Goal: Task Accomplishment & Management: Manage account settings

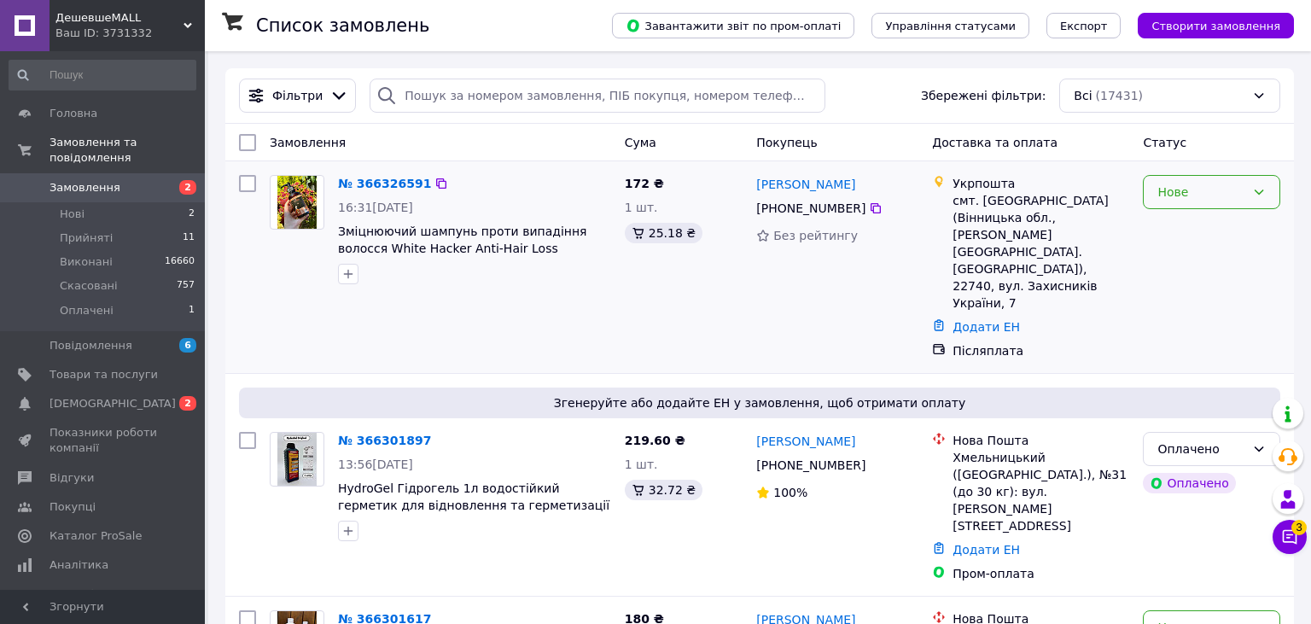
click at [1252, 191] on icon at bounding box center [1259, 192] width 14 height 14
click at [1216, 240] on li "Прийнято" at bounding box center [1211, 229] width 136 height 31
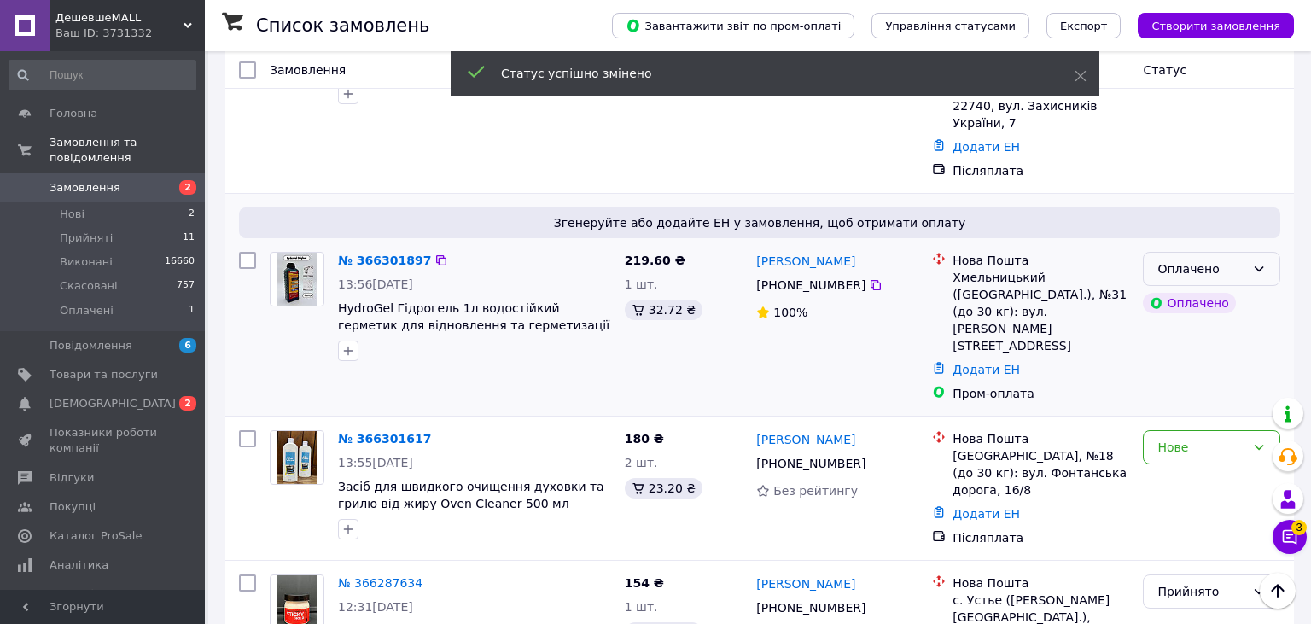
click at [1168, 259] on div "Оплачено" at bounding box center [1201, 268] width 88 height 19
click at [1169, 247] on li "Прийнято" at bounding box center [1211, 254] width 136 height 31
click at [1162, 438] on div "Нове" at bounding box center [1201, 447] width 88 height 19
click at [1159, 394] on li "Прийнято" at bounding box center [1211, 398] width 136 height 31
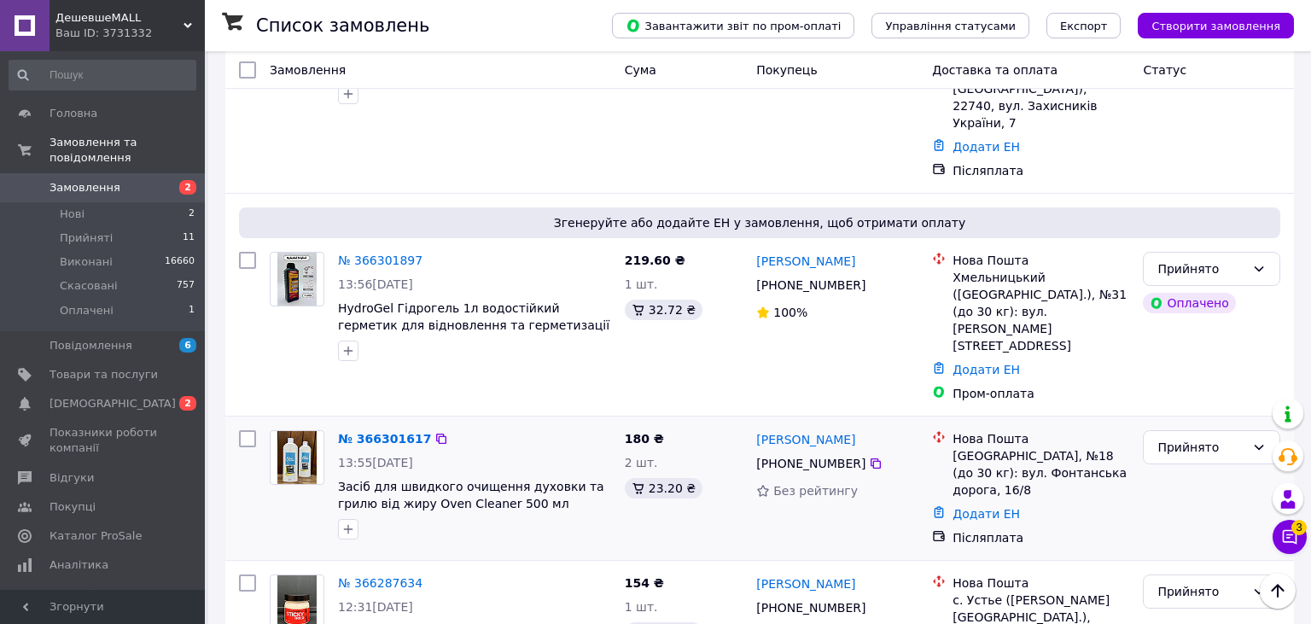
click at [758, 462] on div "№ 366301617 13:55, 12.10.2025 Засіб для швидкого очищення духовки та грилю від …" at bounding box center [759, 487] width 1068 height 143
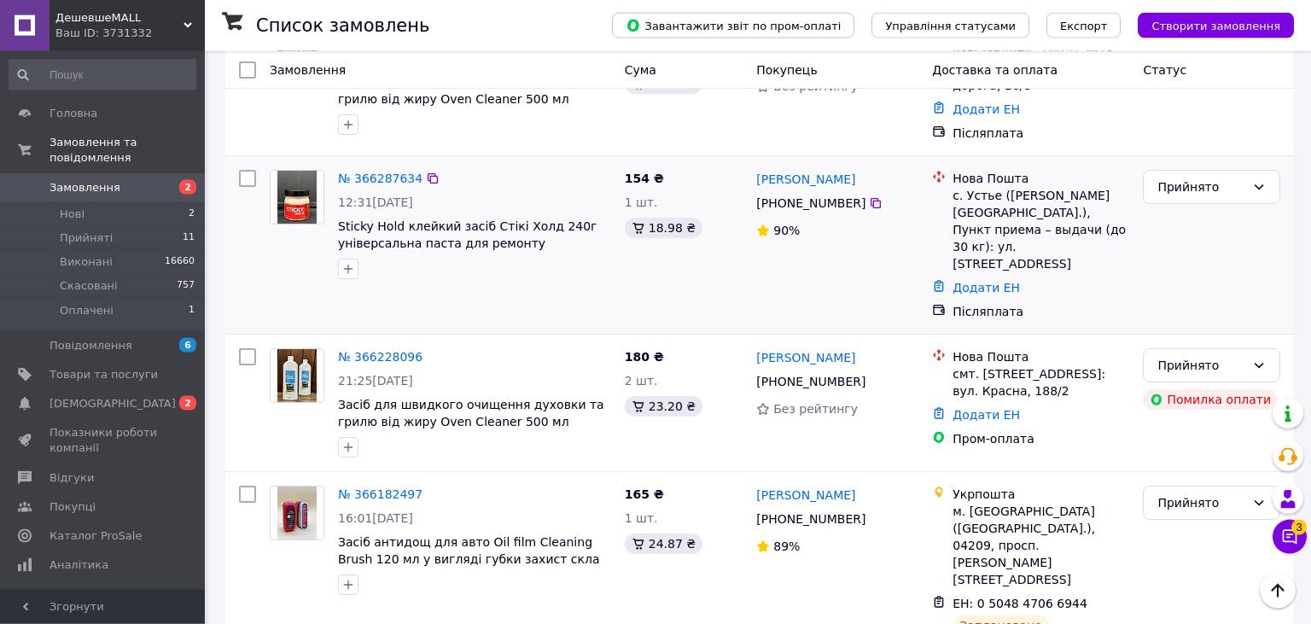
scroll to position [631, 0]
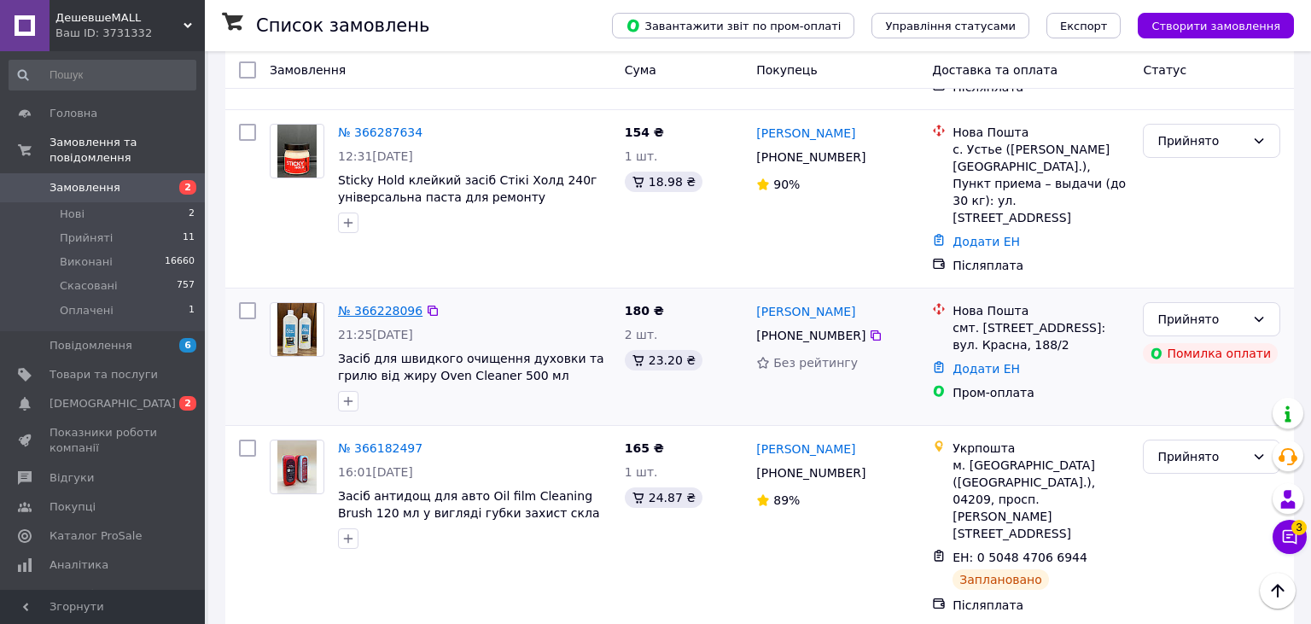
drag, startPoint x: 362, startPoint y: 206, endPoint x: 377, endPoint y: 206, distance: 15.4
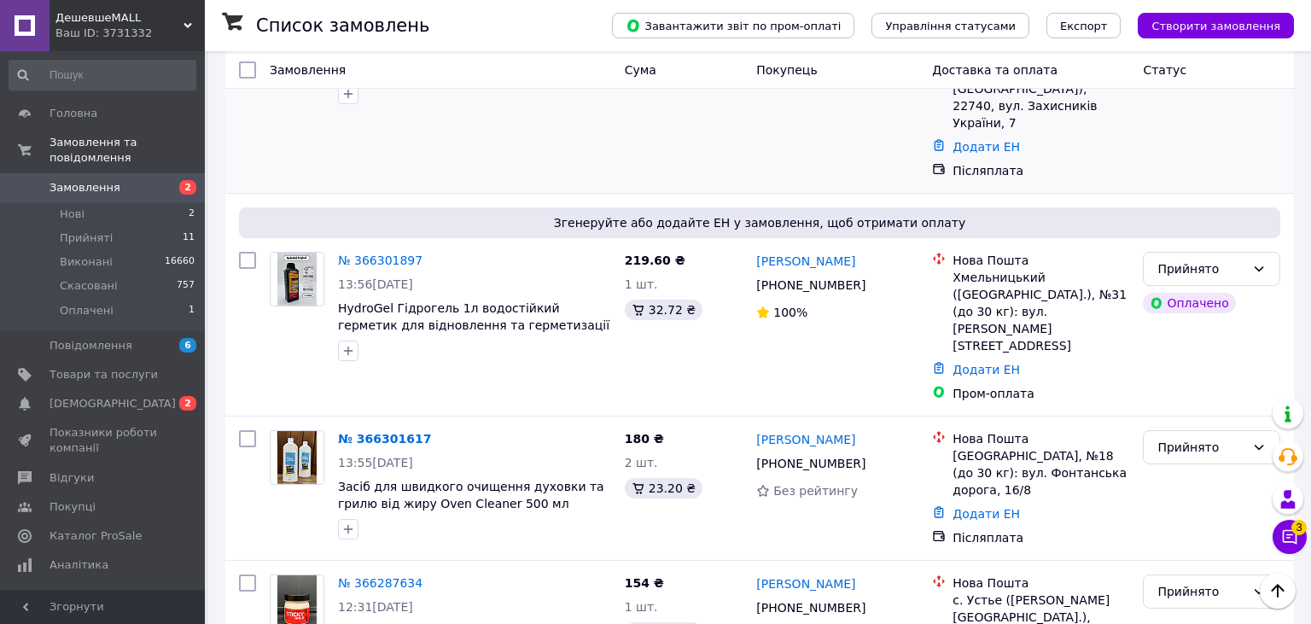
scroll to position [0, 0]
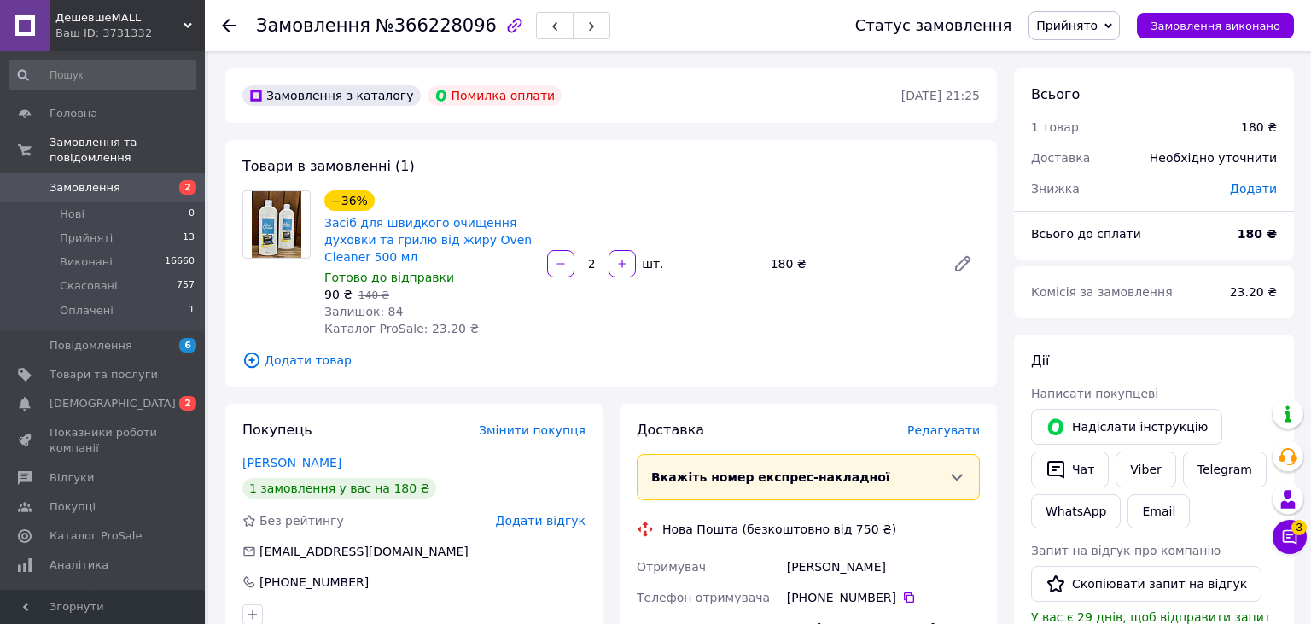
click at [942, 422] on div "Доставка Редагувати" at bounding box center [808, 431] width 343 height 20
click at [942, 428] on span "Редагувати" at bounding box center [943, 430] width 73 height 14
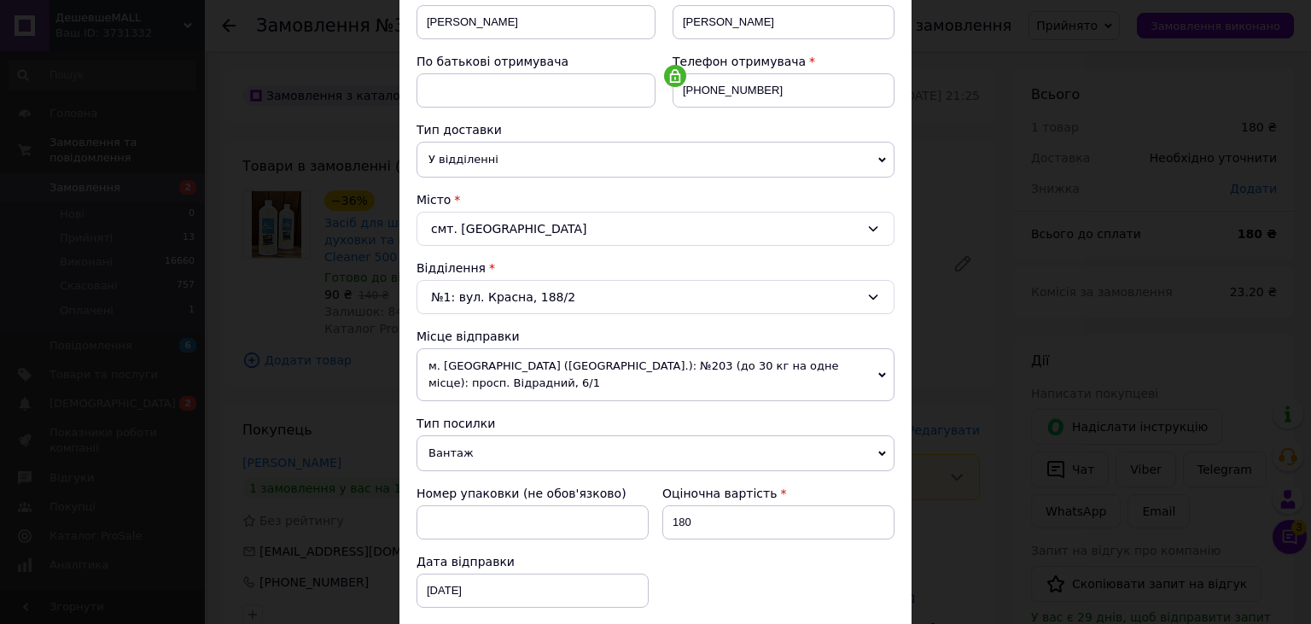
scroll to position [504, 0]
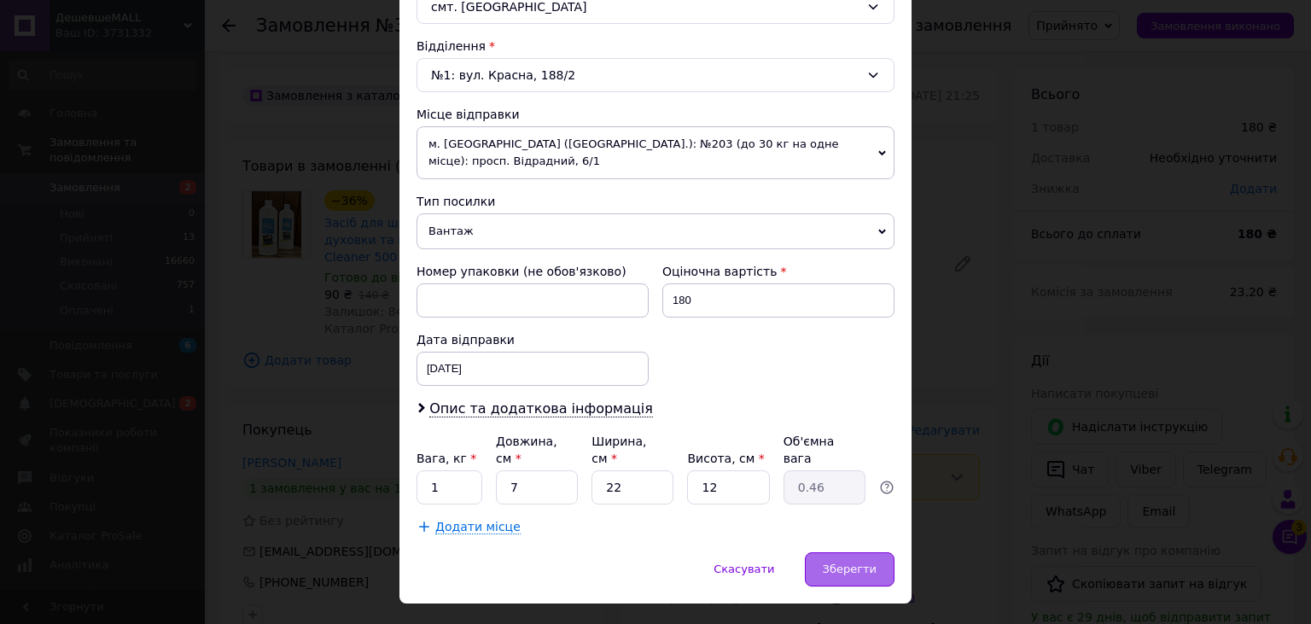
click at [882, 552] on div "Зберегти" at bounding box center [850, 569] width 90 height 34
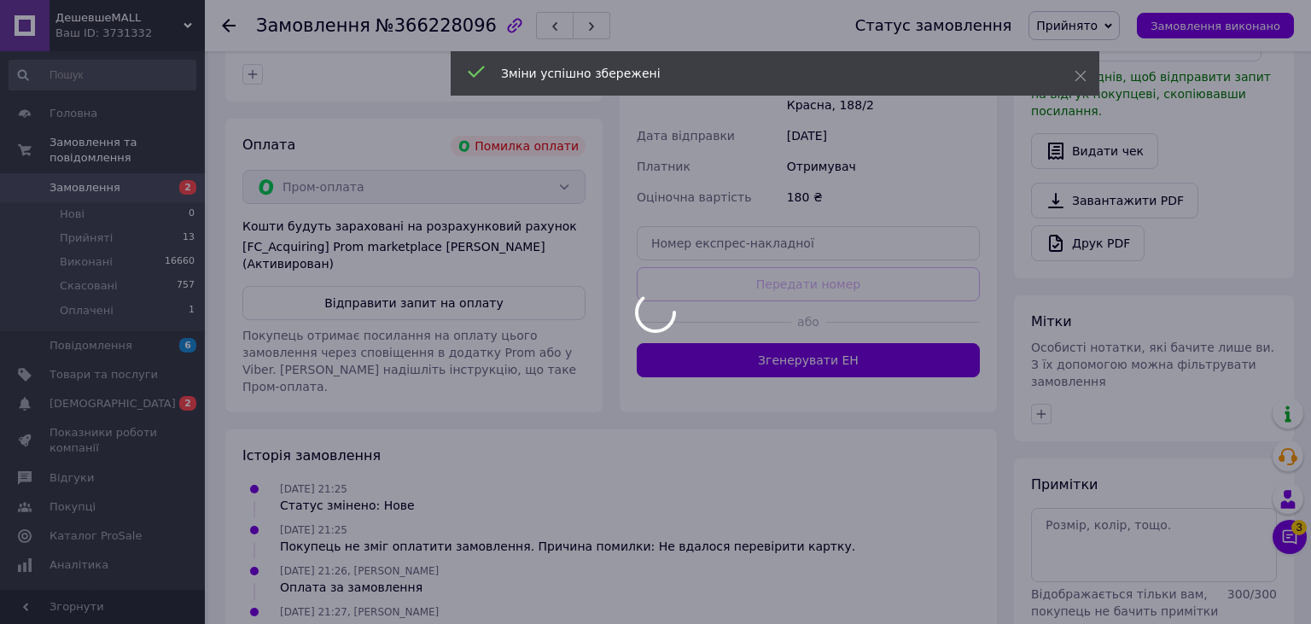
scroll to position [693, 0]
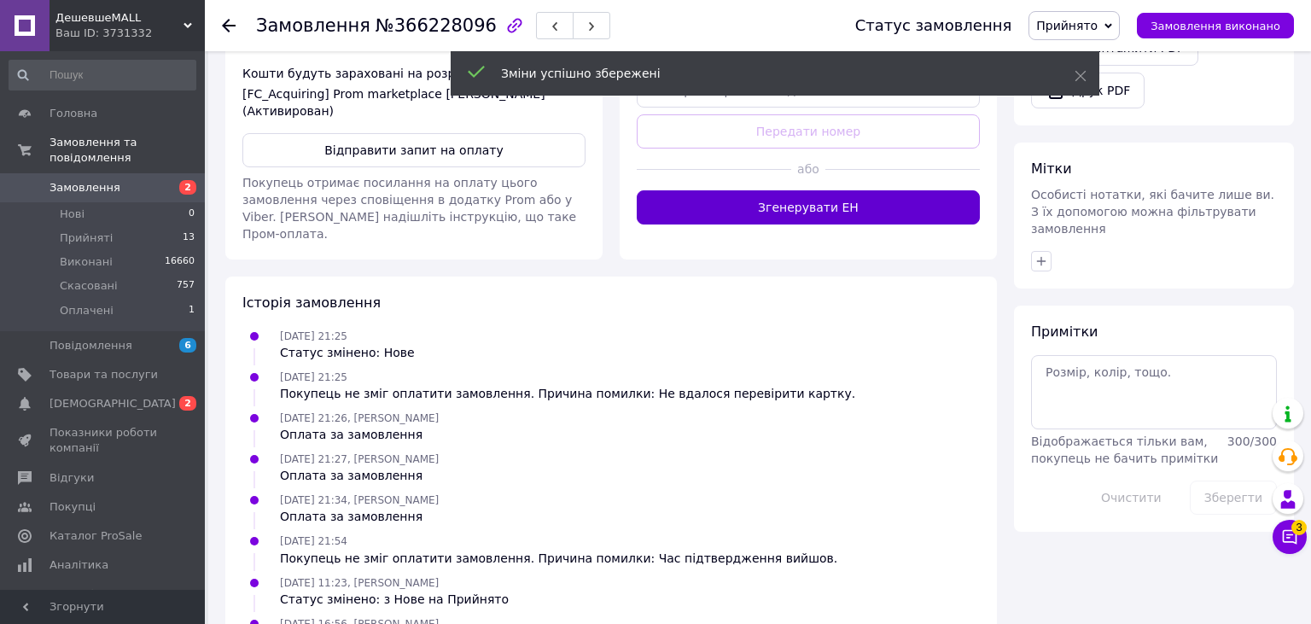
click at [873, 207] on button "Згенерувати ЕН" at bounding box center [808, 207] width 343 height 34
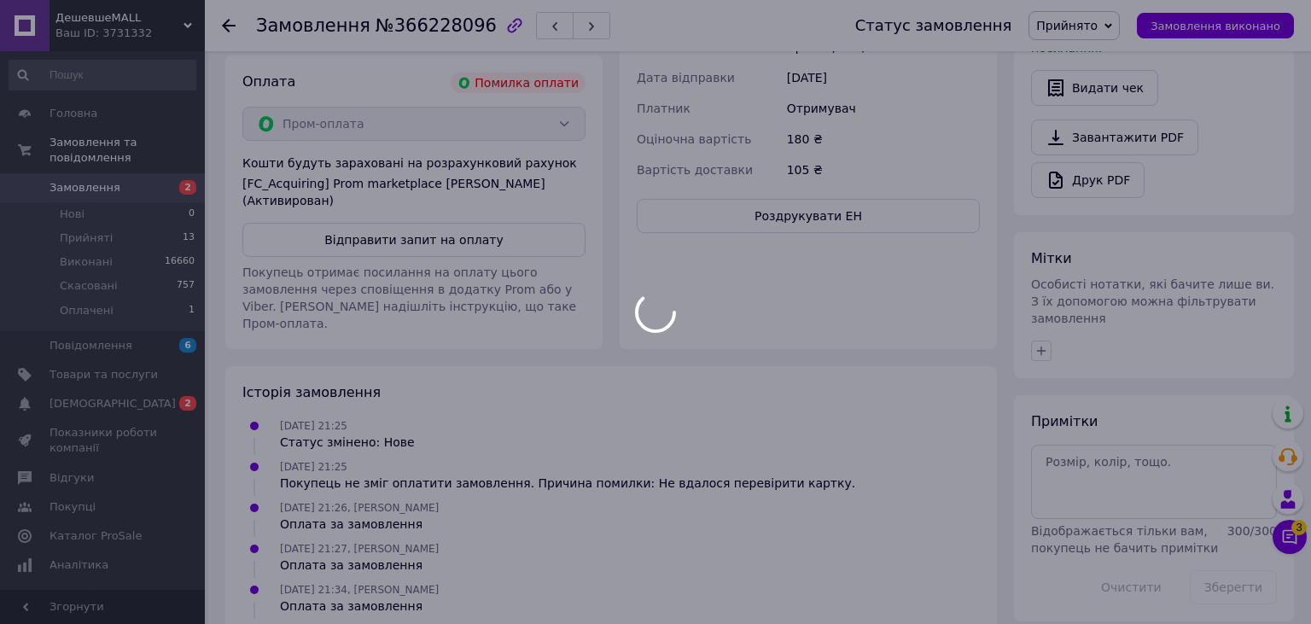
scroll to position [242, 0]
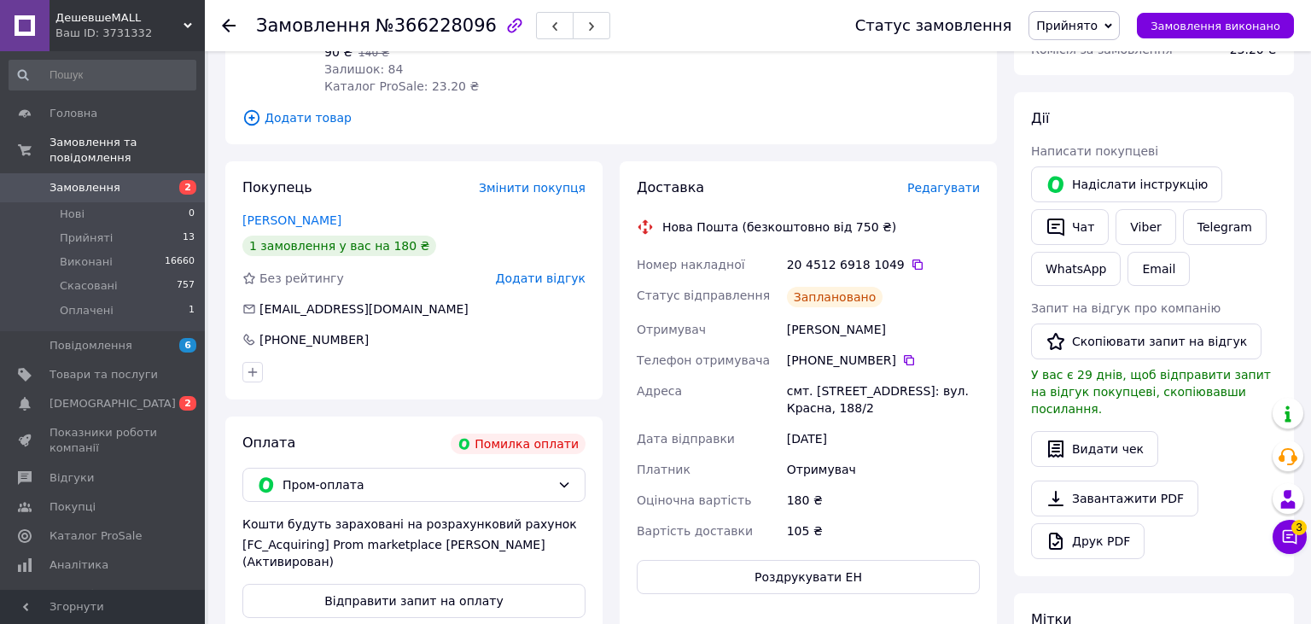
drag, startPoint x: 957, startPoint y: 179, endPoint x: 954, endPoint y: 189, distance: 9.7
click at [957, 180] on div "Доставка Редагувати" at bounding box center [808, 188] width 343 height 20
click at [954, 189] on span "Редагувати" at bounding box center [943, 188] width 73 height 14
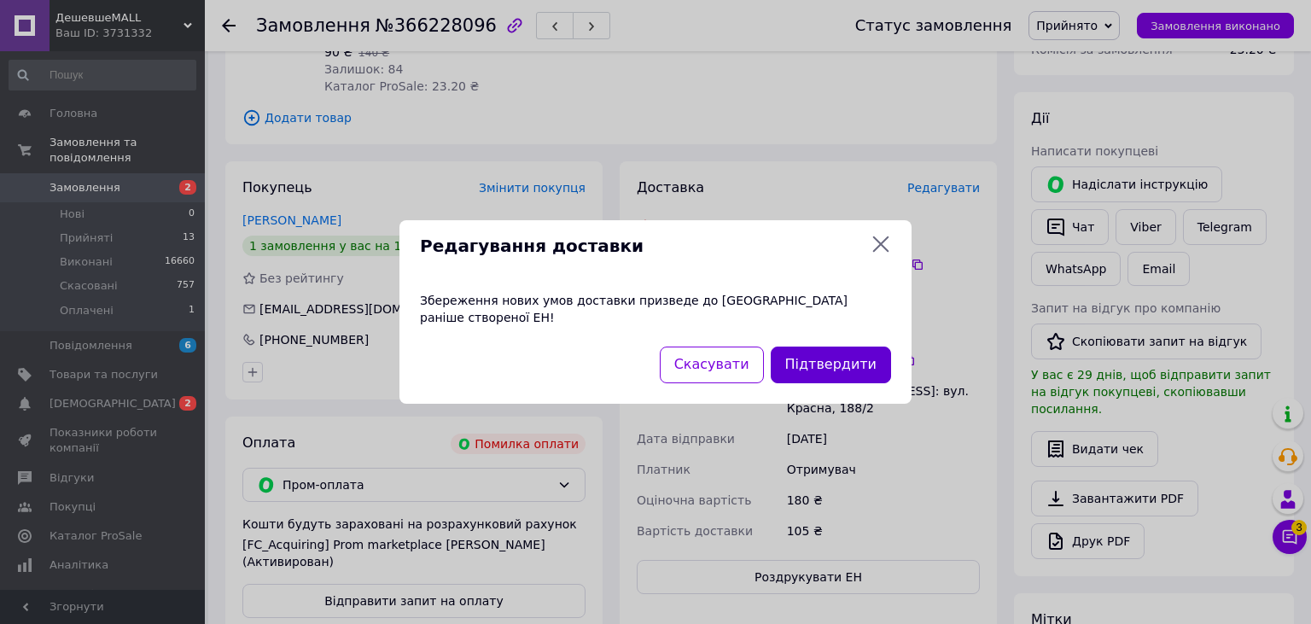
click at [837, 357] on button "Підтвердити" at bounding box center [831, 364] width 120 height 37
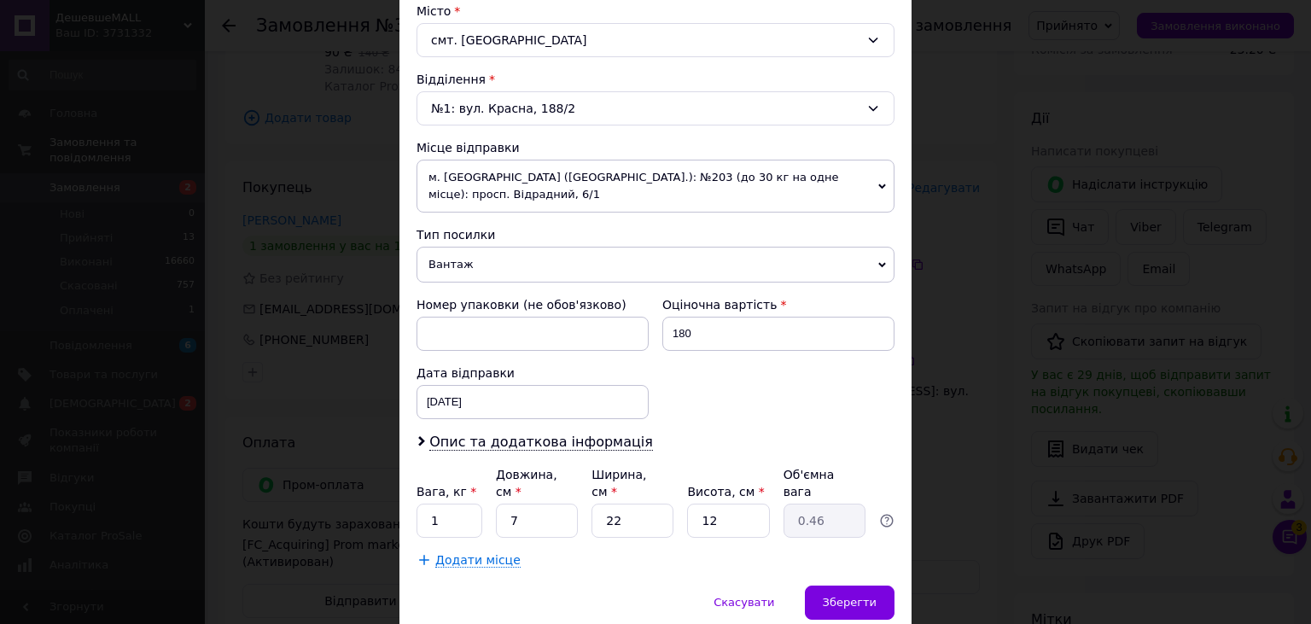
scroll to position [504, 0]
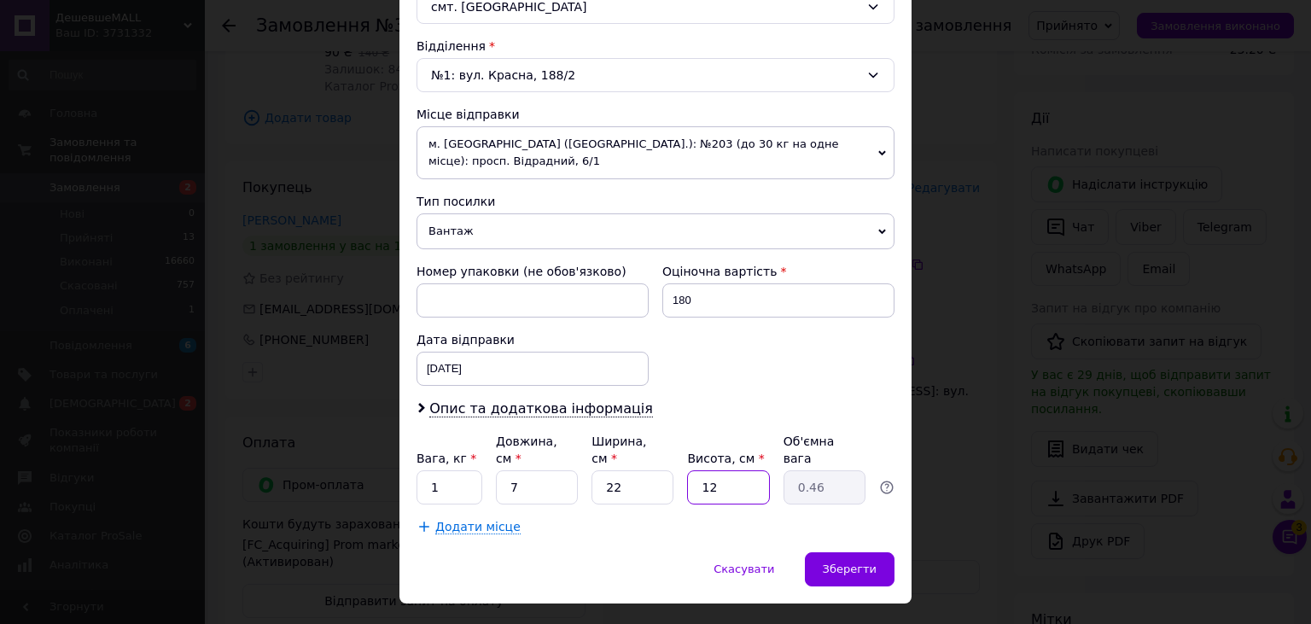
click at [721, 470] on input "12" at bounding box center [728, 487] width 82 height 34
type input "1"
type input "0.1"
type input "11"
type input "0.42"
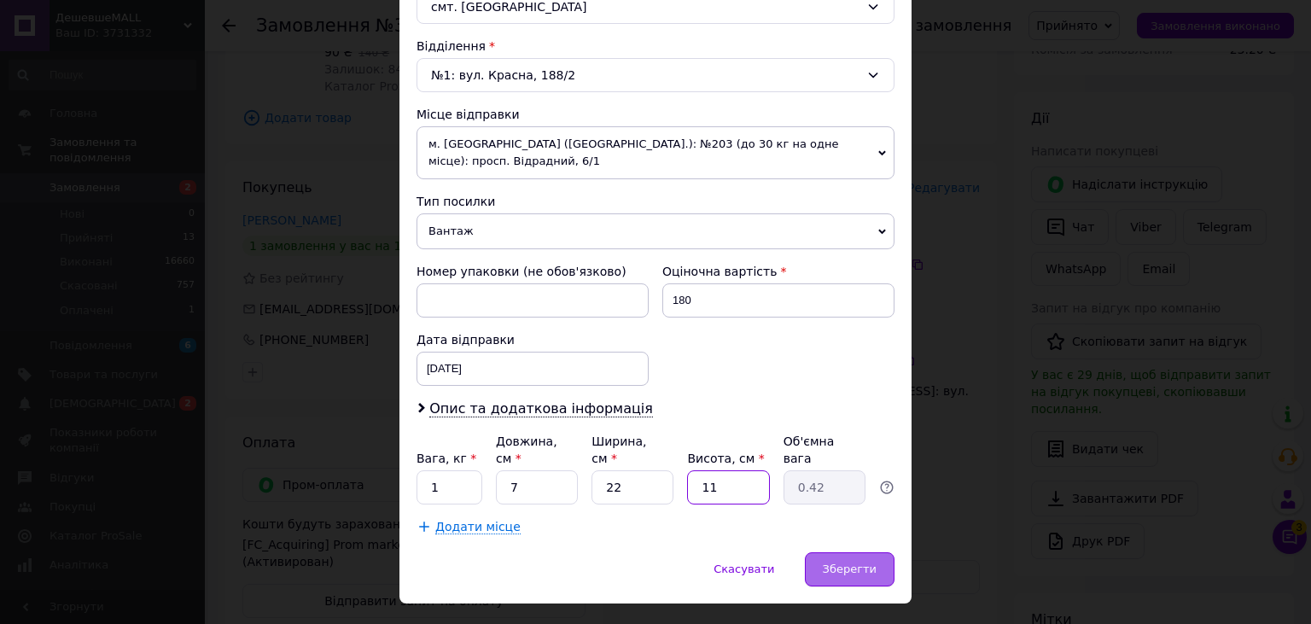
type input "11"
click at [848, 562] on span "Зберегти" at bounding box center [850, 568] width 54 height 13
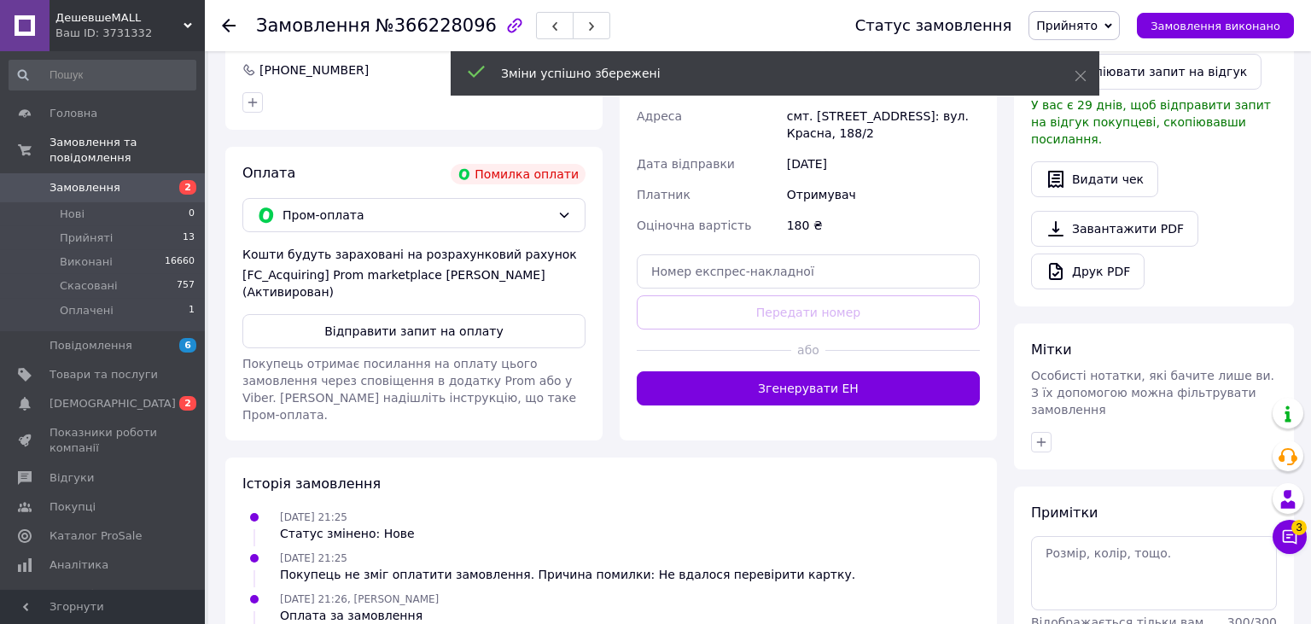
scroll to position [513, 0]
drag, startPoint x: 503, startPoint y: 329, endPoint x: 799, endPoint y: 321, distance: 295.3
click at [504, 328] on button "Відправити запит на оплату" at bounding box center [413, 330] width 343 height 34
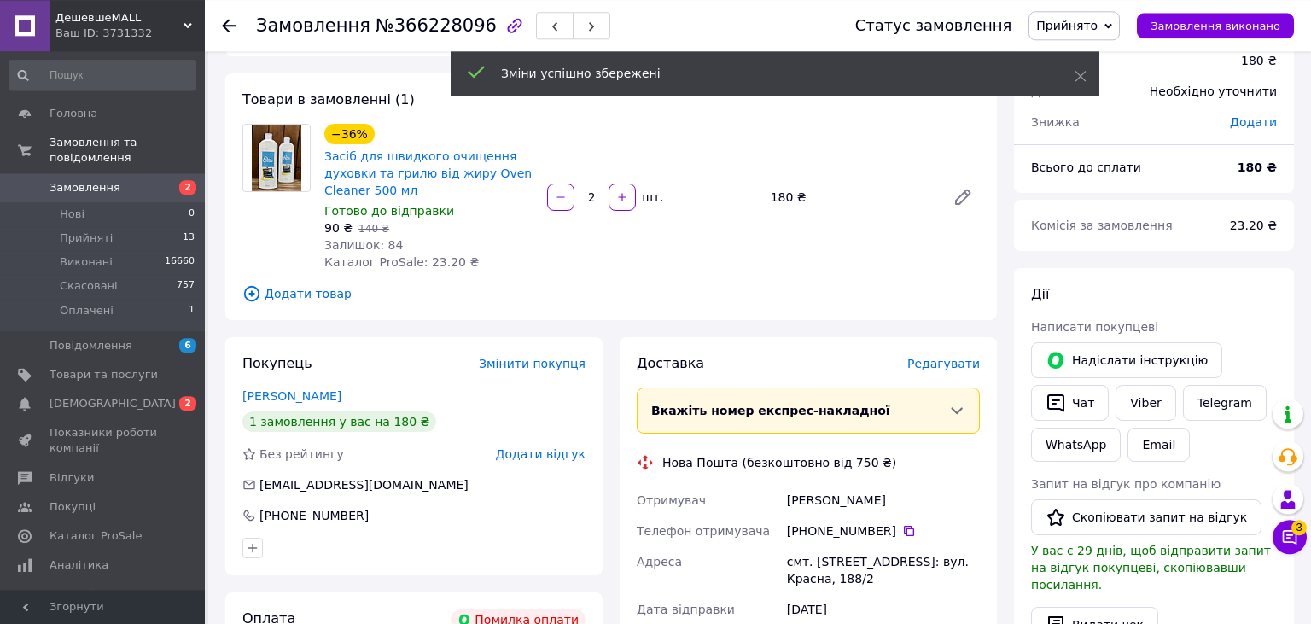
scroll to position [62, 0]
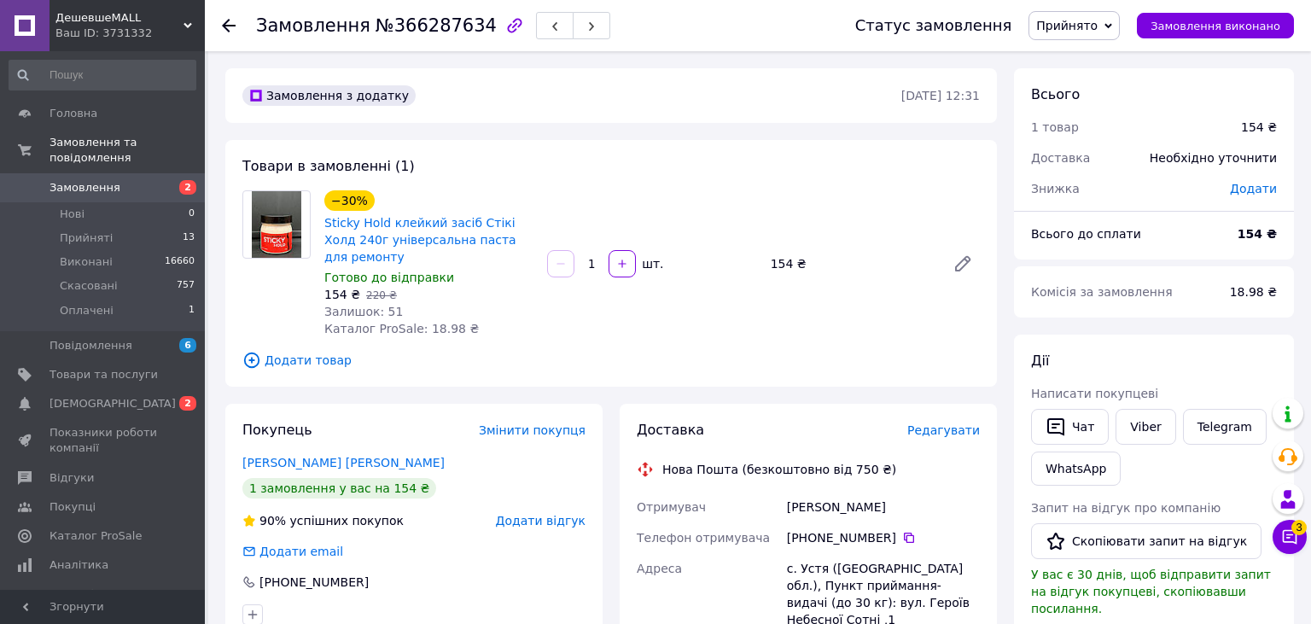
click at [976, 423] on span "Редагувати" at bounding box center [943, 430] width 73 height 14
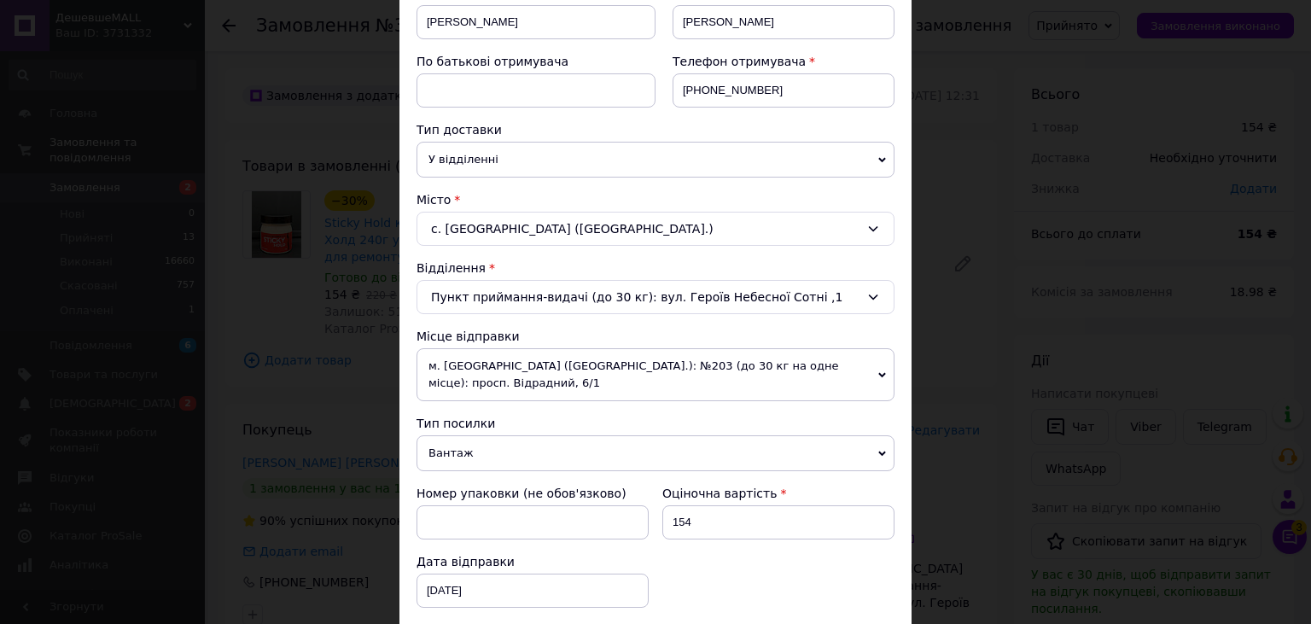
scroll to position [672, 0]
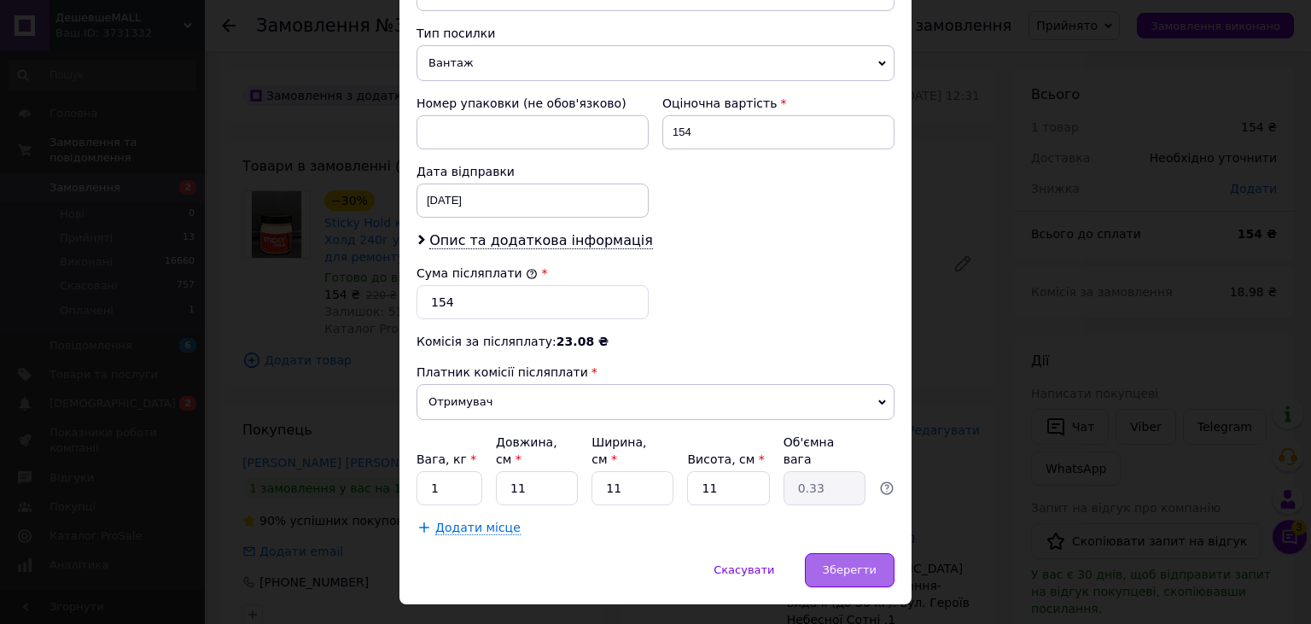
click at [863, 553] on div "Зберегти" at bounding box center [850, 570] width 90 height 34
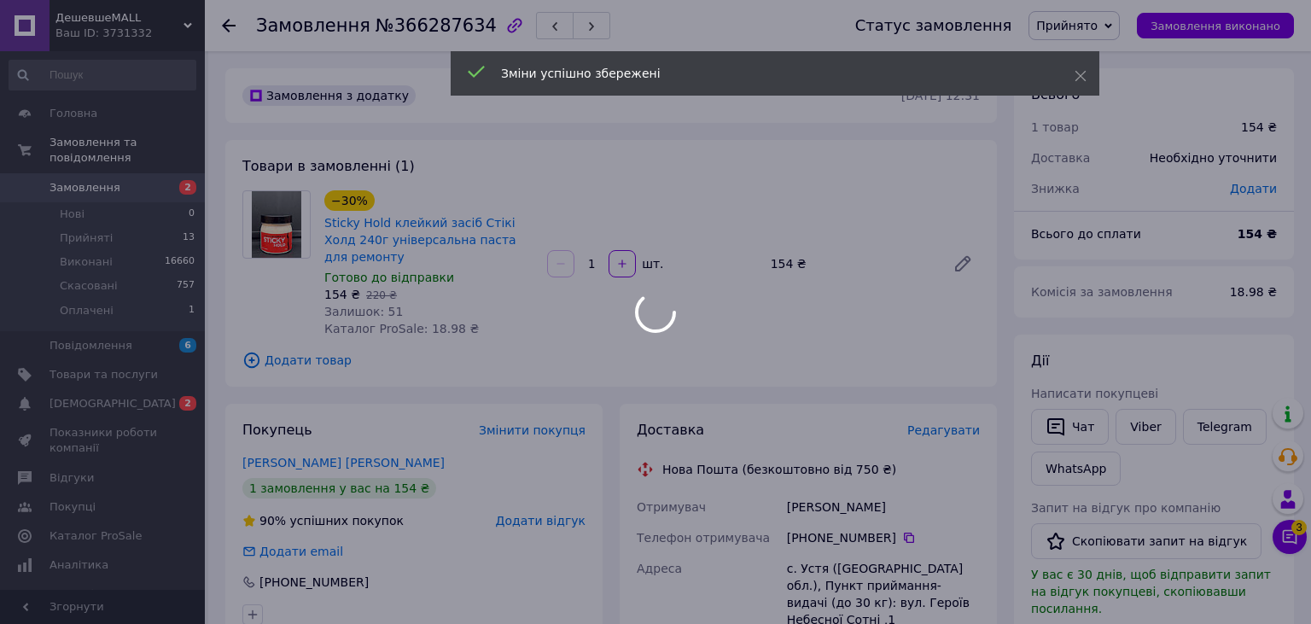
scroll to position [360, 0]
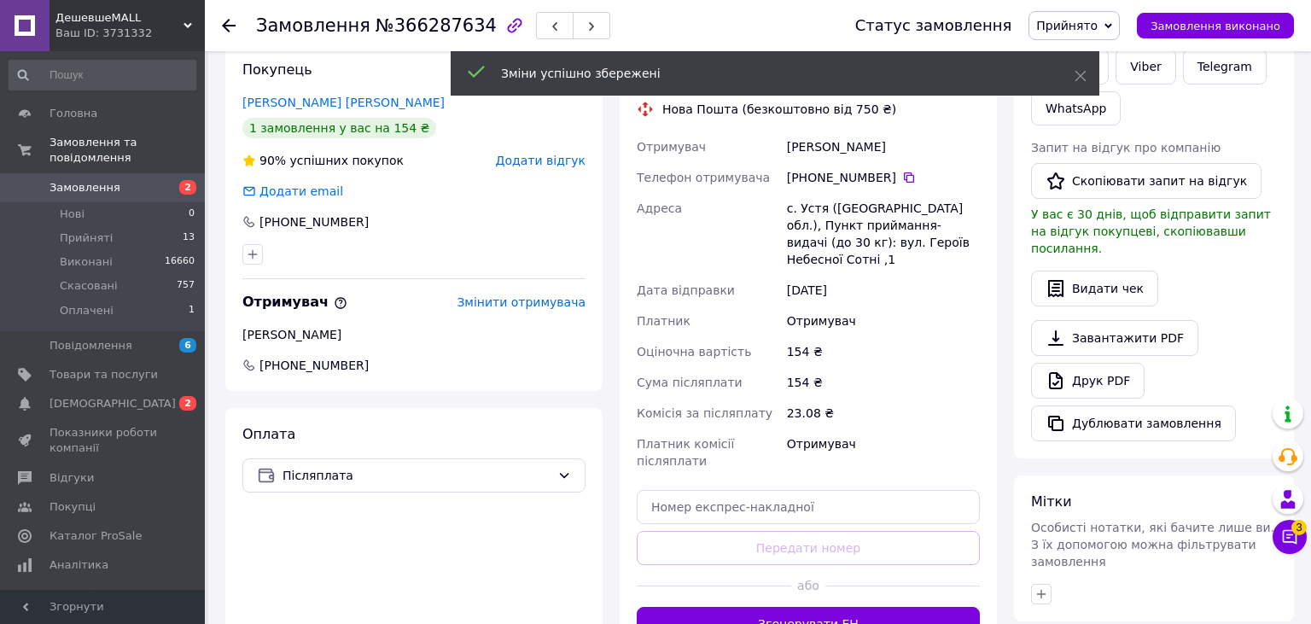
drag, startPoint x: 869, startPoint y: 586, endPoint x: 912, endPoint y: 587, distance: 42.7
click at [871, 607] on button "Згенерувати ЕН" at bounding box center [808, 624] width 343 height 34
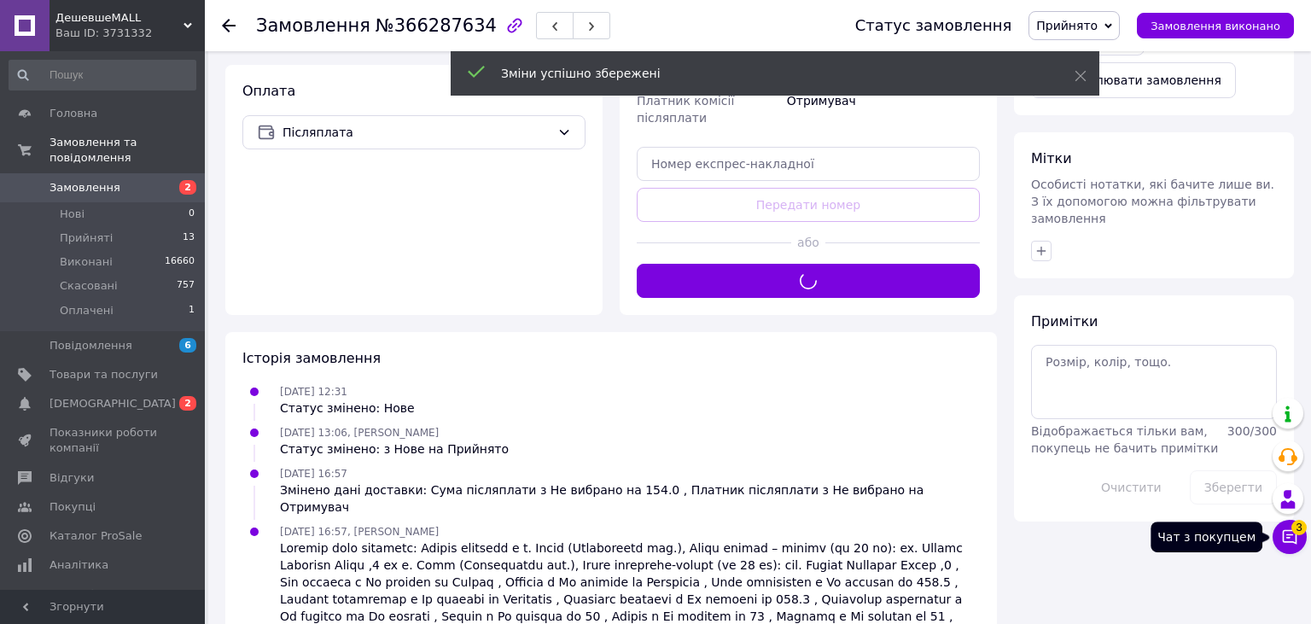
click at [1288, 537] on icon at bounding box center [1289, 536] width 17 height 17
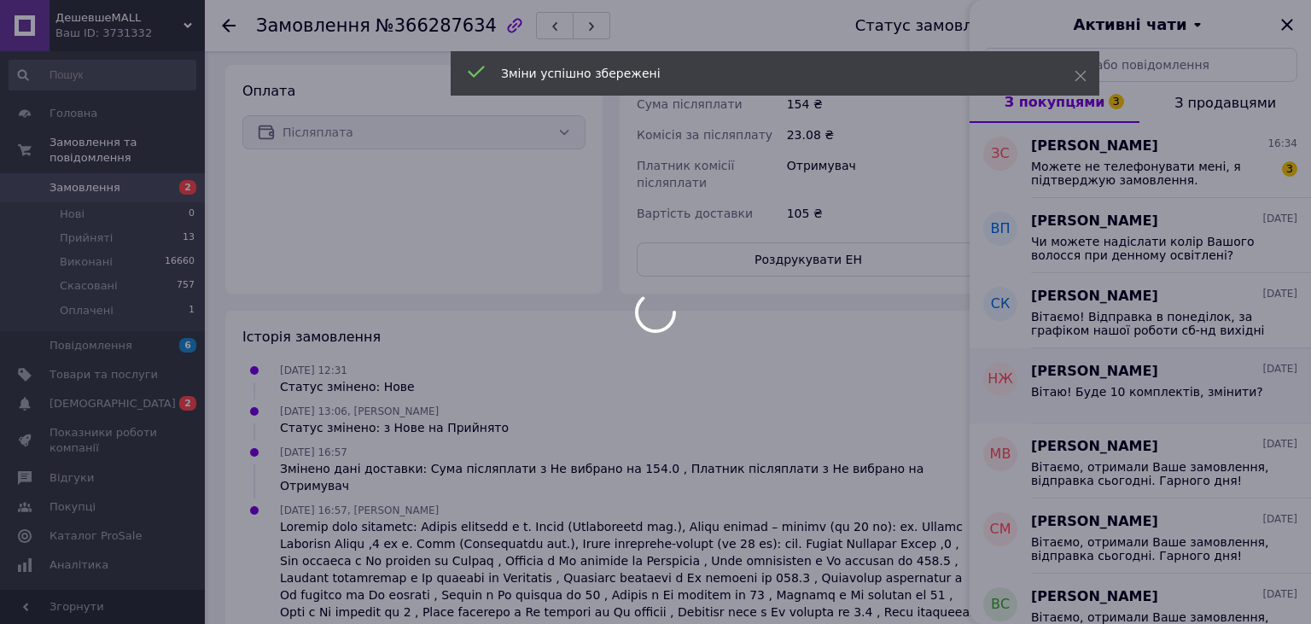
scroll to position [683, 0]
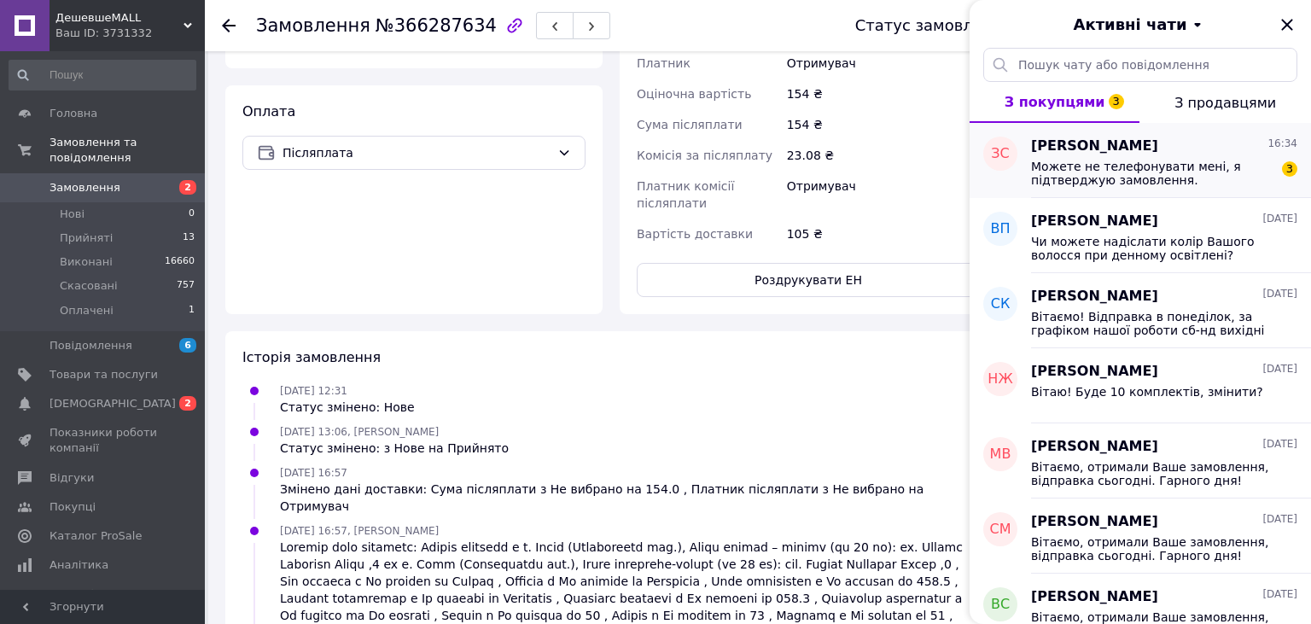
click at [1195, 168] on span "Можете не телефонувати мені, я підтверджую замовлення." at bounding box center [1152, 173] width 242 height 27
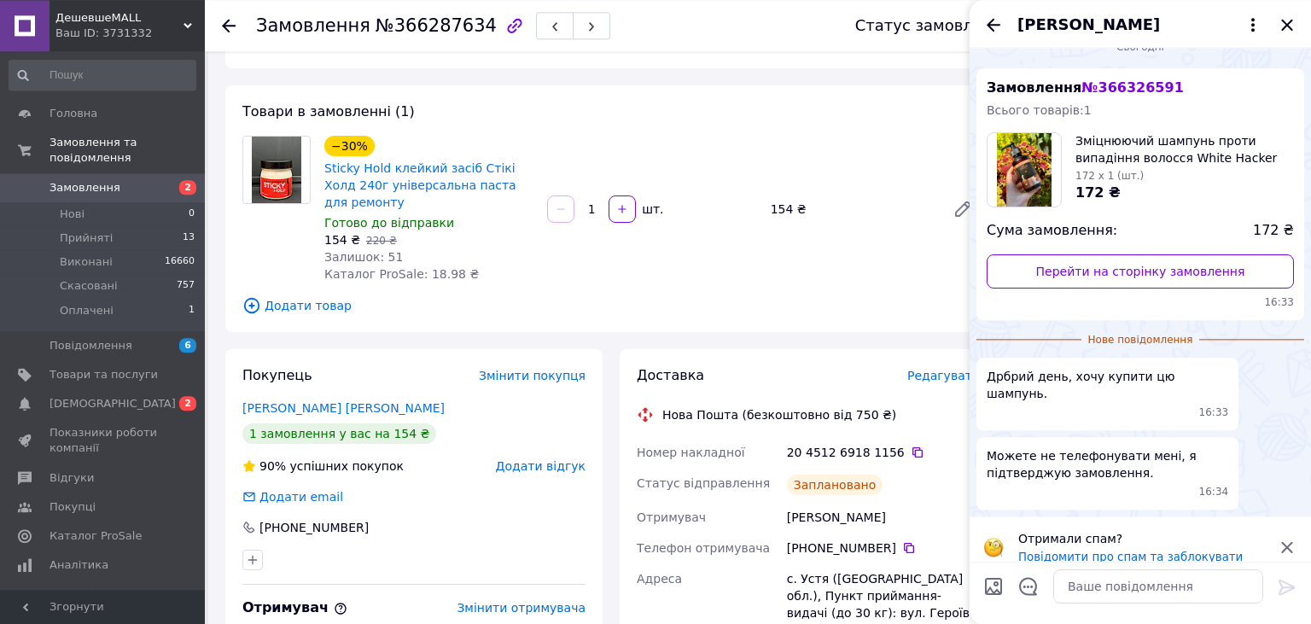
scroll to position [52, 0]
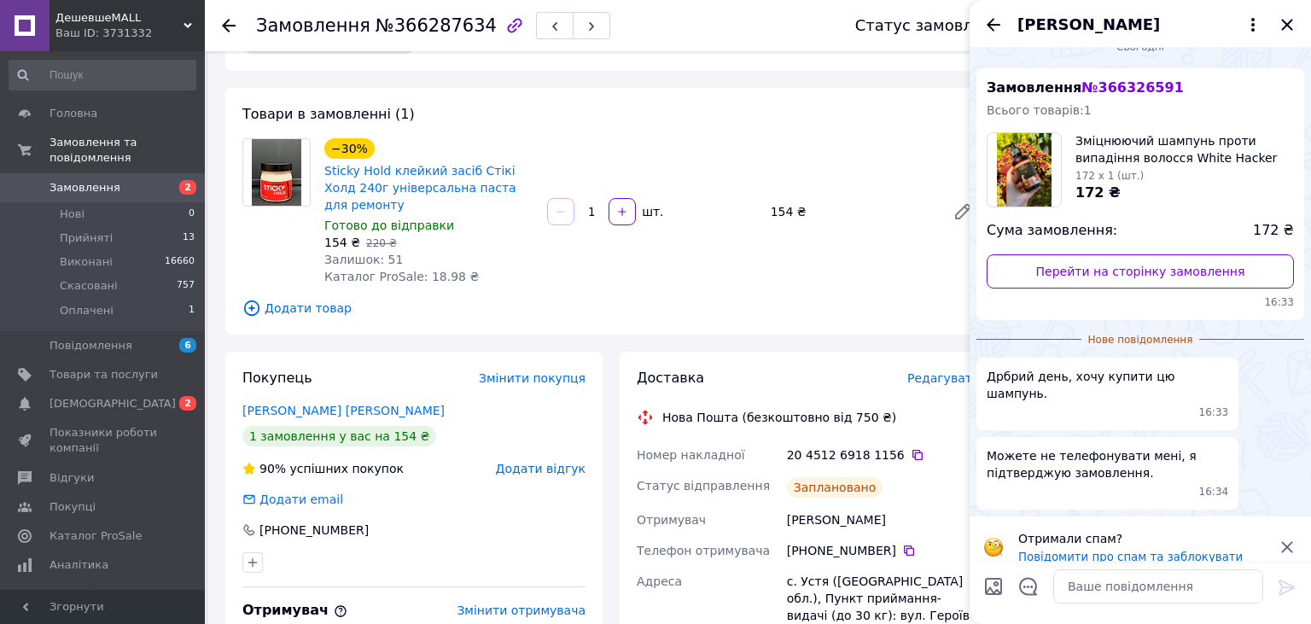
click at [998, 25] on icon "Назад" at bounding box center [993, 24] width 14 height 13
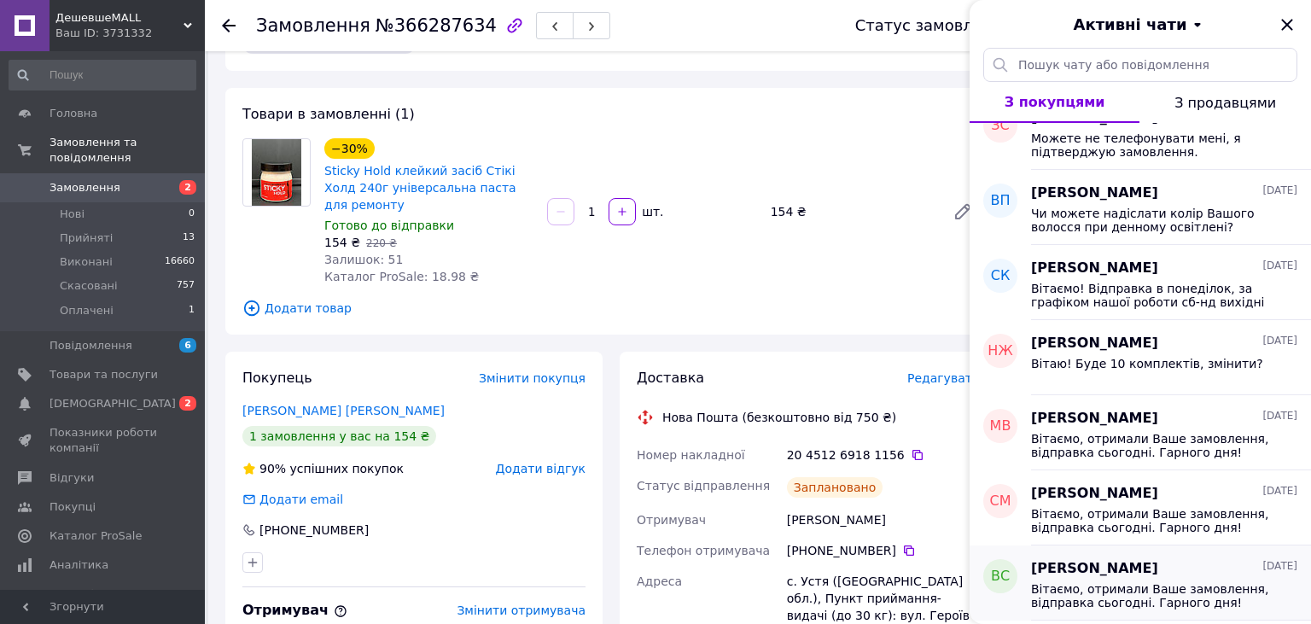
scroll to position [0, 0]
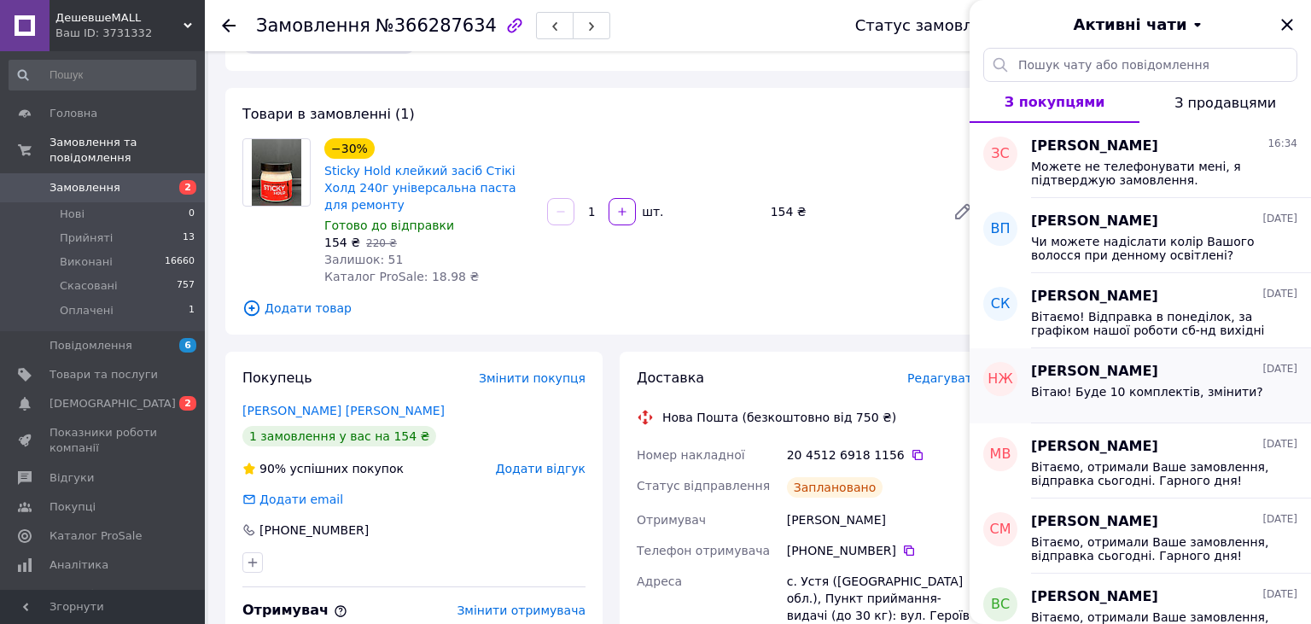
click at [1149, 417] on div "Наталия Жачко 11.10.2025 Вітаю! Буде 10 комплектів, змінити?" at bounding box center [1171, 385] width 280 height 75
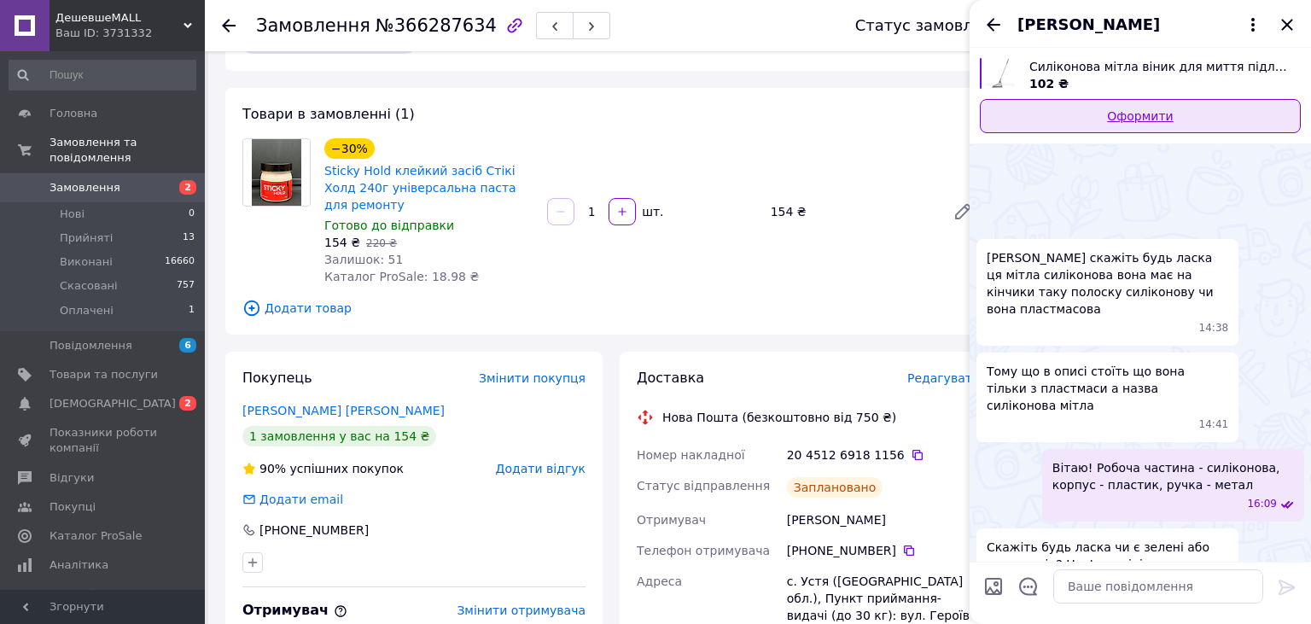
scroll to position [519, 0]
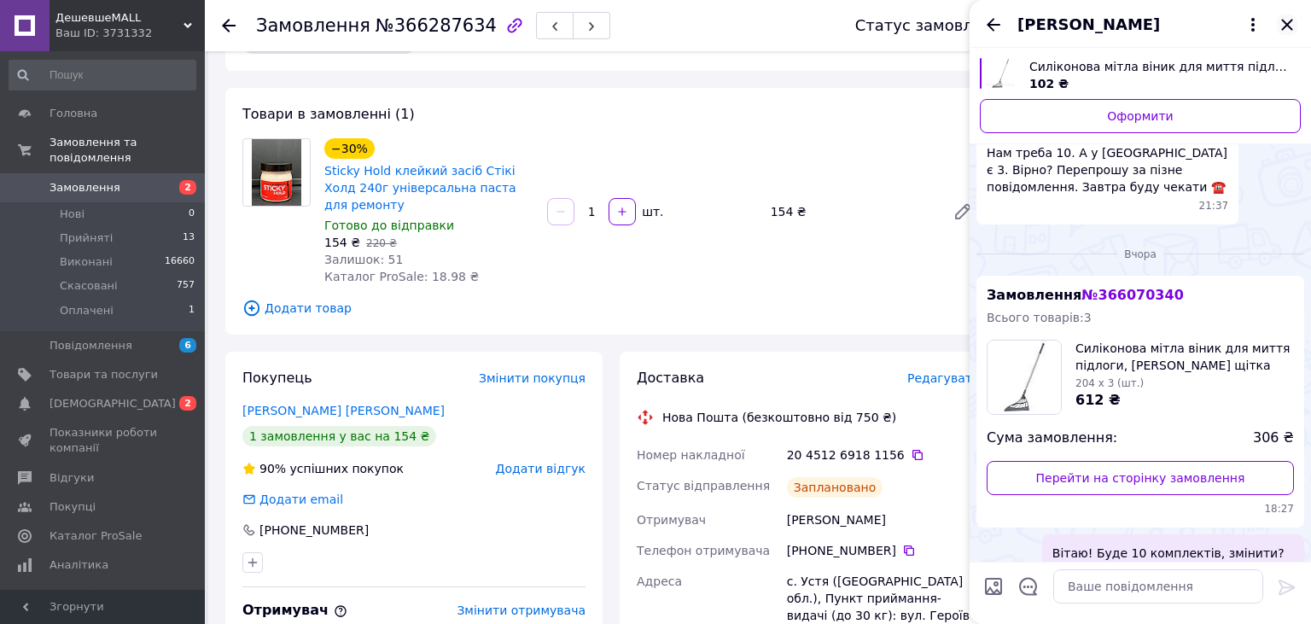
click at [1288, 33] on icon "Закрити" at bounding box center [1286, 25] width 20 height 20
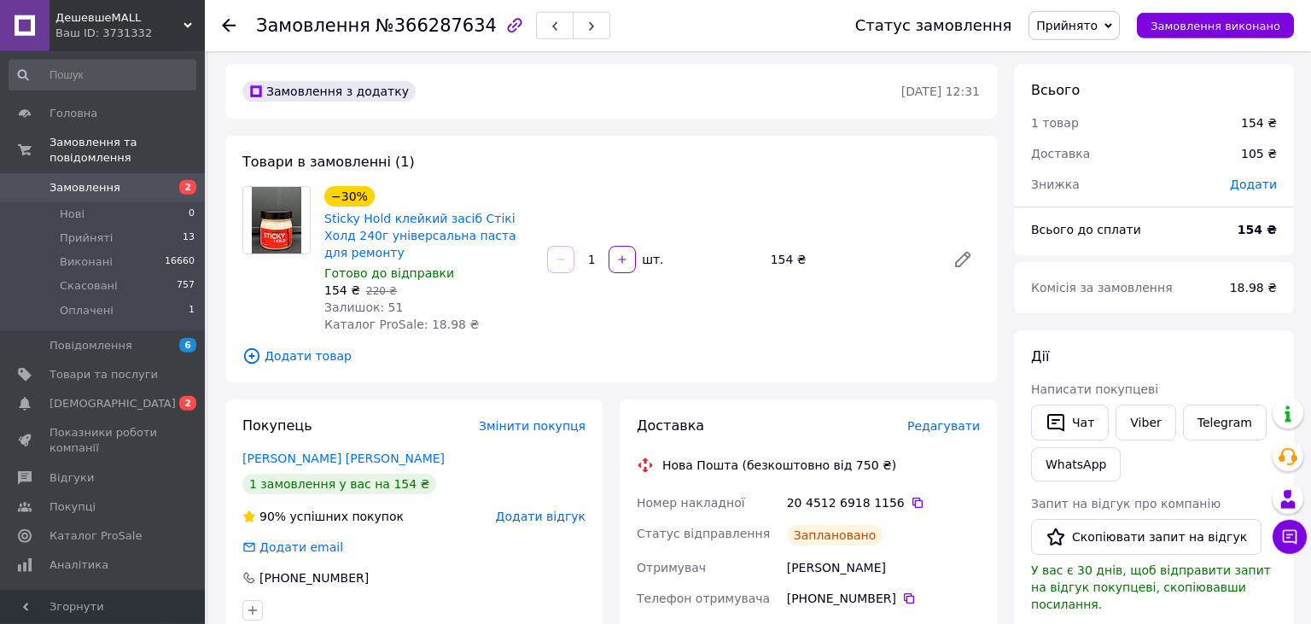
scroll to position [0, 0]
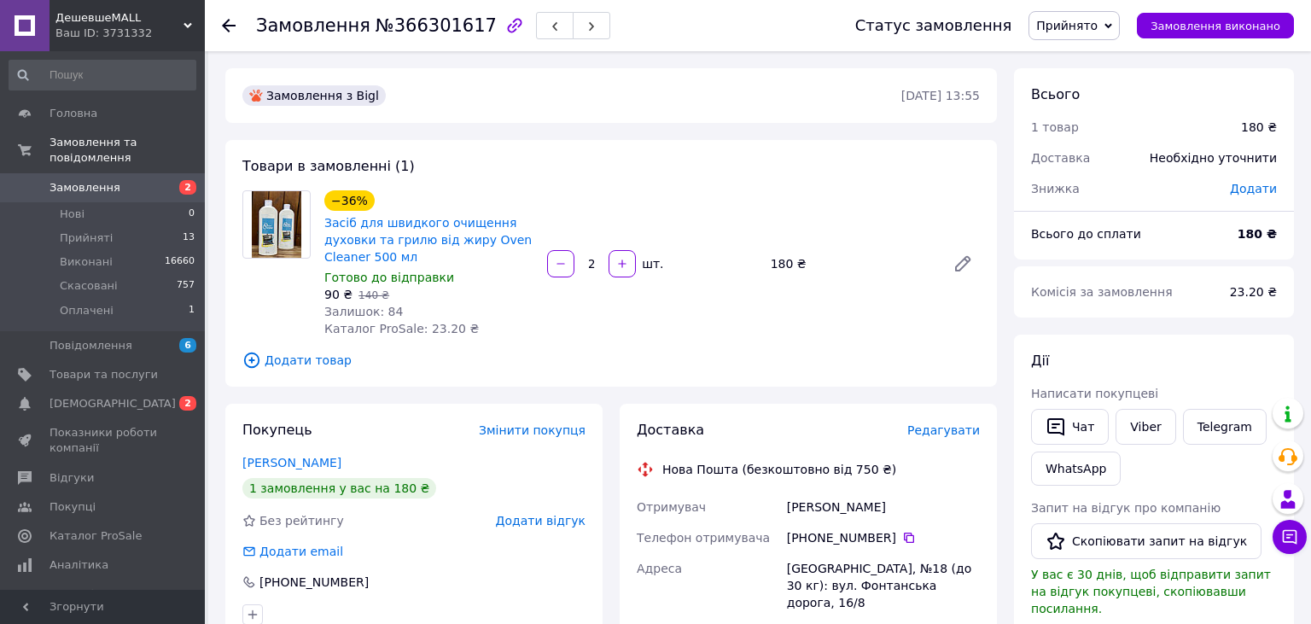
click at [950, 429] on span "Редагувати" at bounding box center [943, 430] width 73 height 14
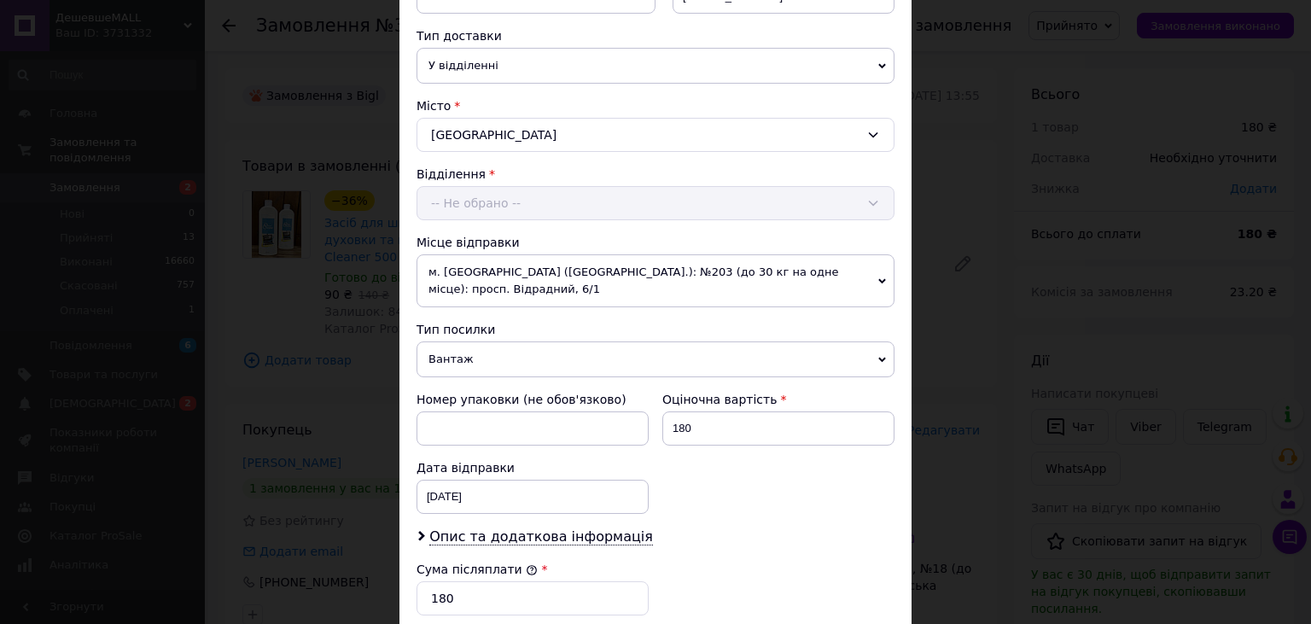
scroll to position [672, 0]
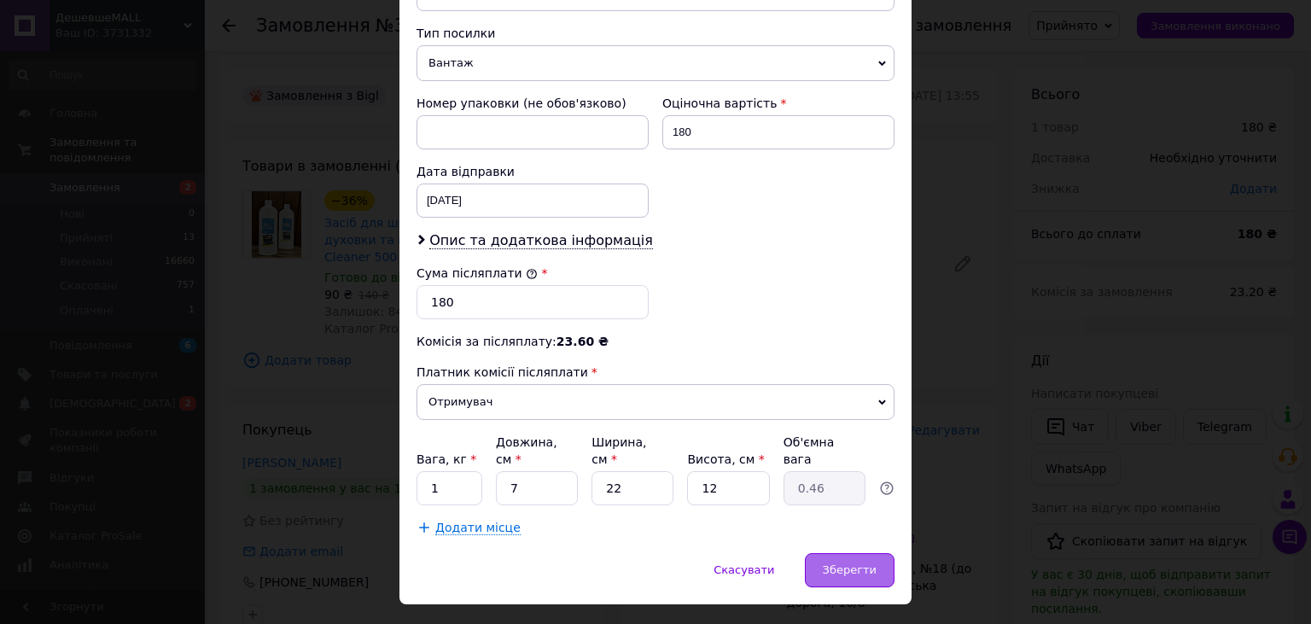
click at [846, 563] on span "Зберегти" at bounding box center [850, 569] width 54 height 13
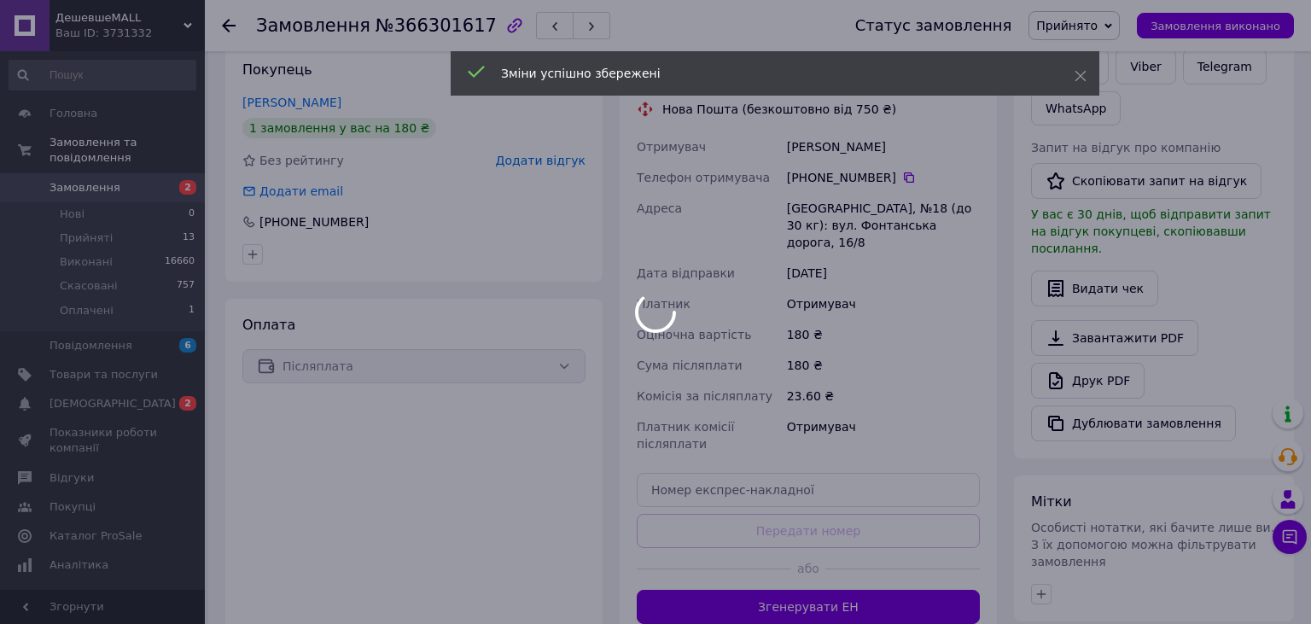
scroll to position [580, 0]
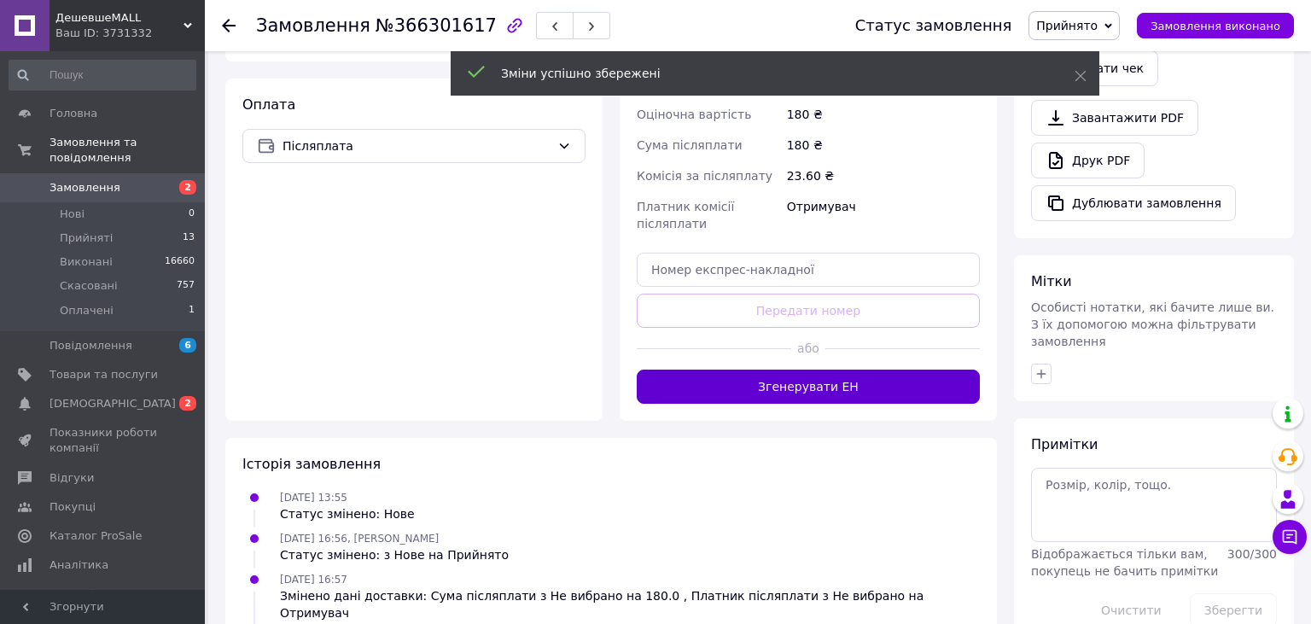
click at [822, 373] on button "Згенерувати ЕН" at bounding box center [808, 386] width 343 height 34
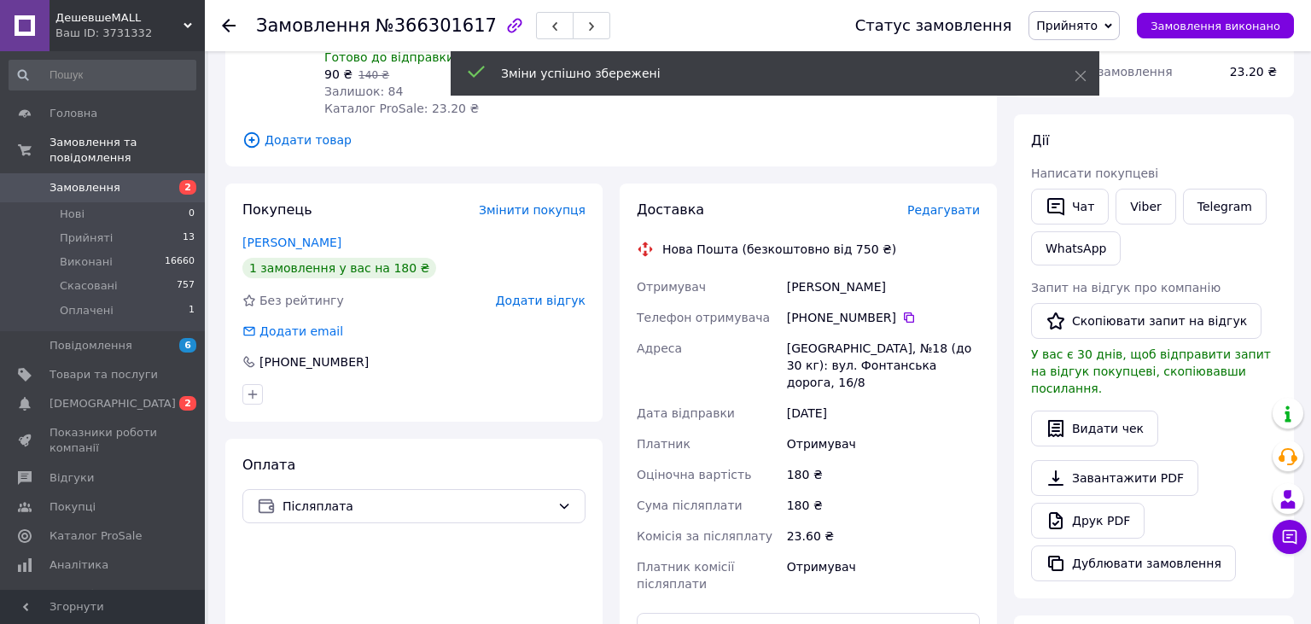
scroll to position [0, 0]
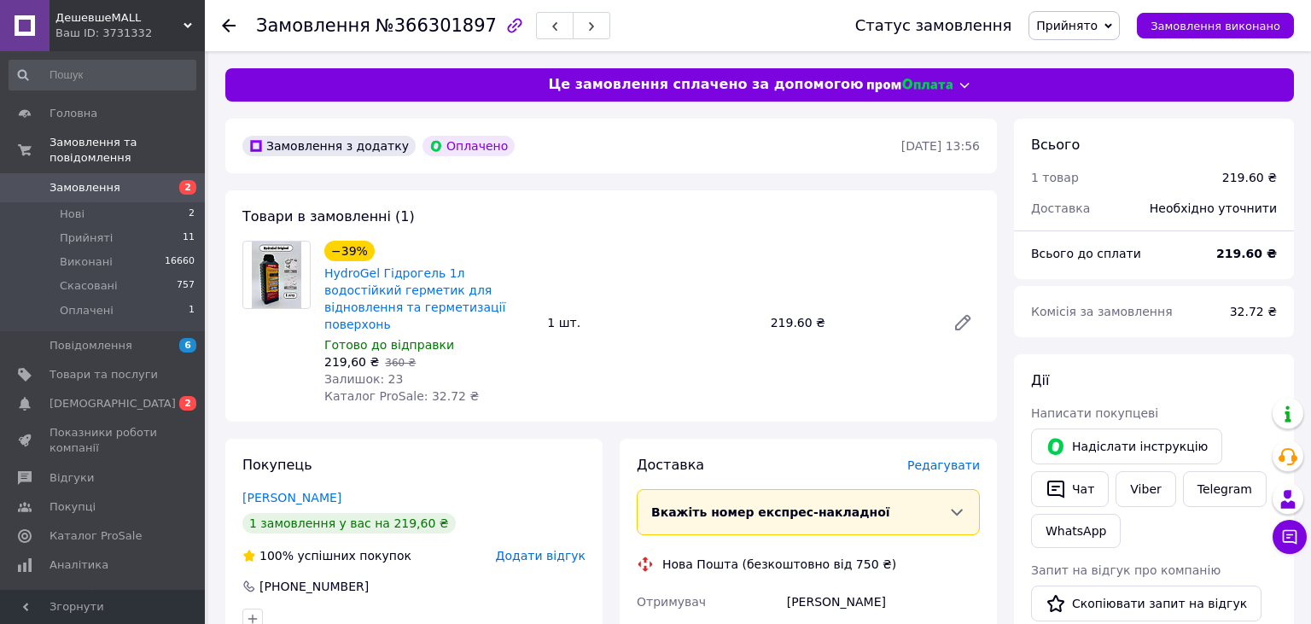
click at [941, 458] on span "Редагувати" at bounding box center [943, 465] width 73 height 14
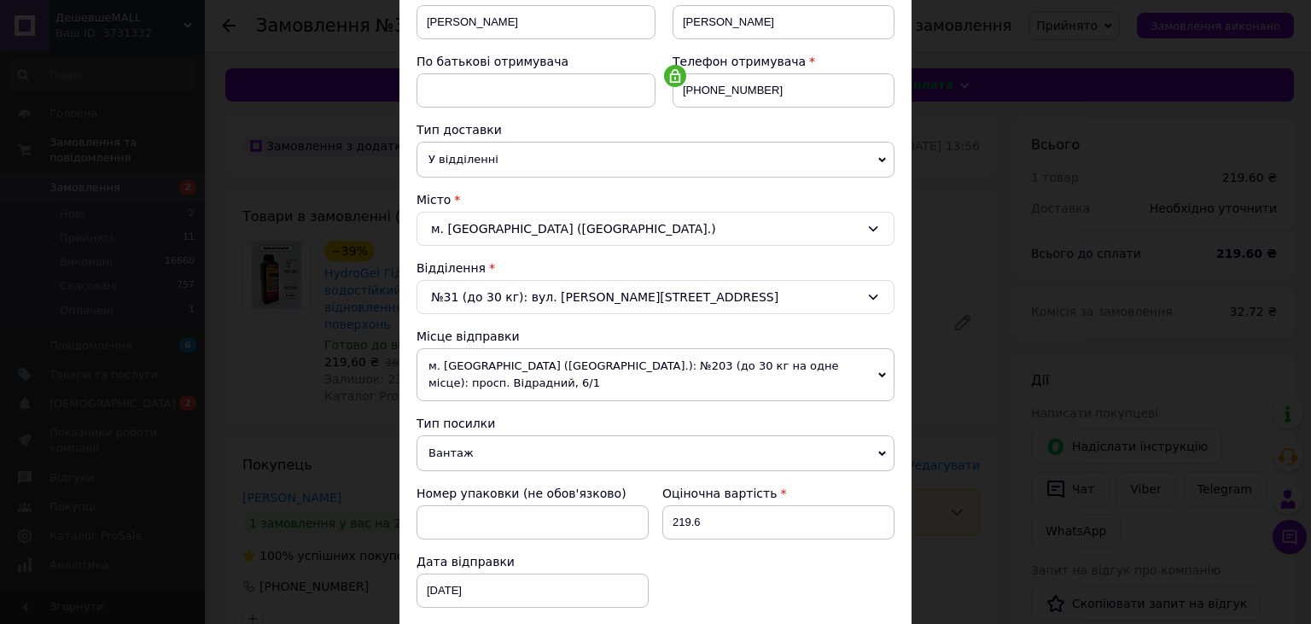
scroll to position [504, 0]
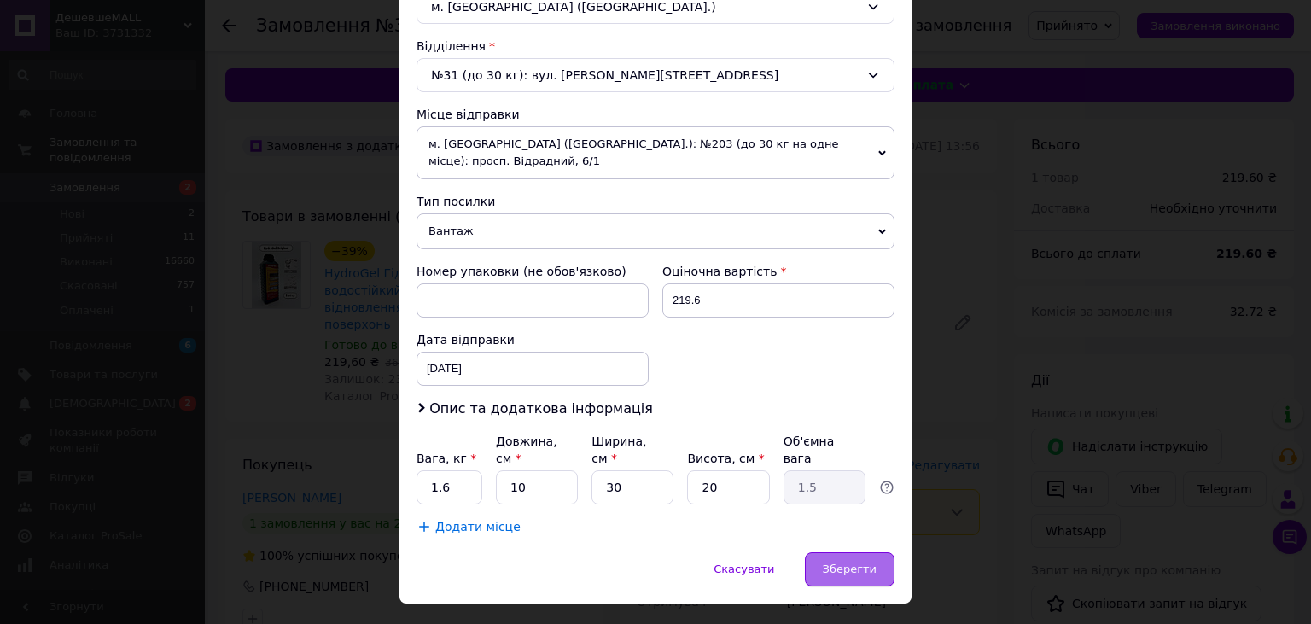
click at [864, 562] on span "Зберегти" at bounding box center [850, 568] width 54 height 13
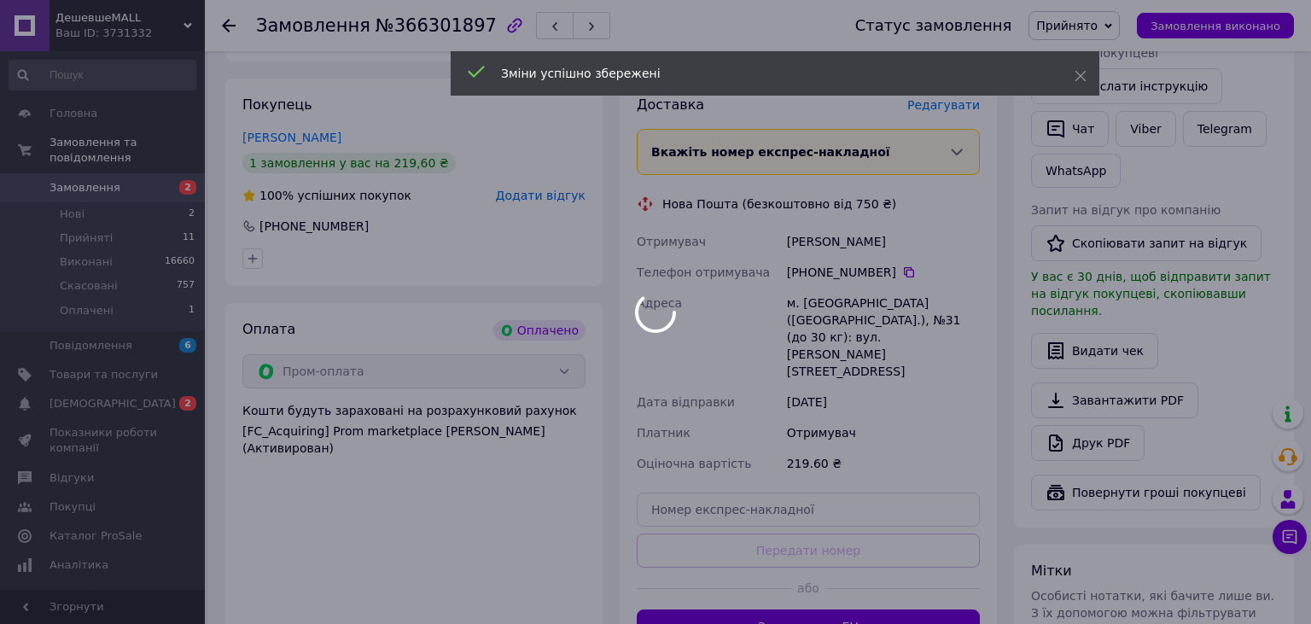
scroll to position [649, 0]
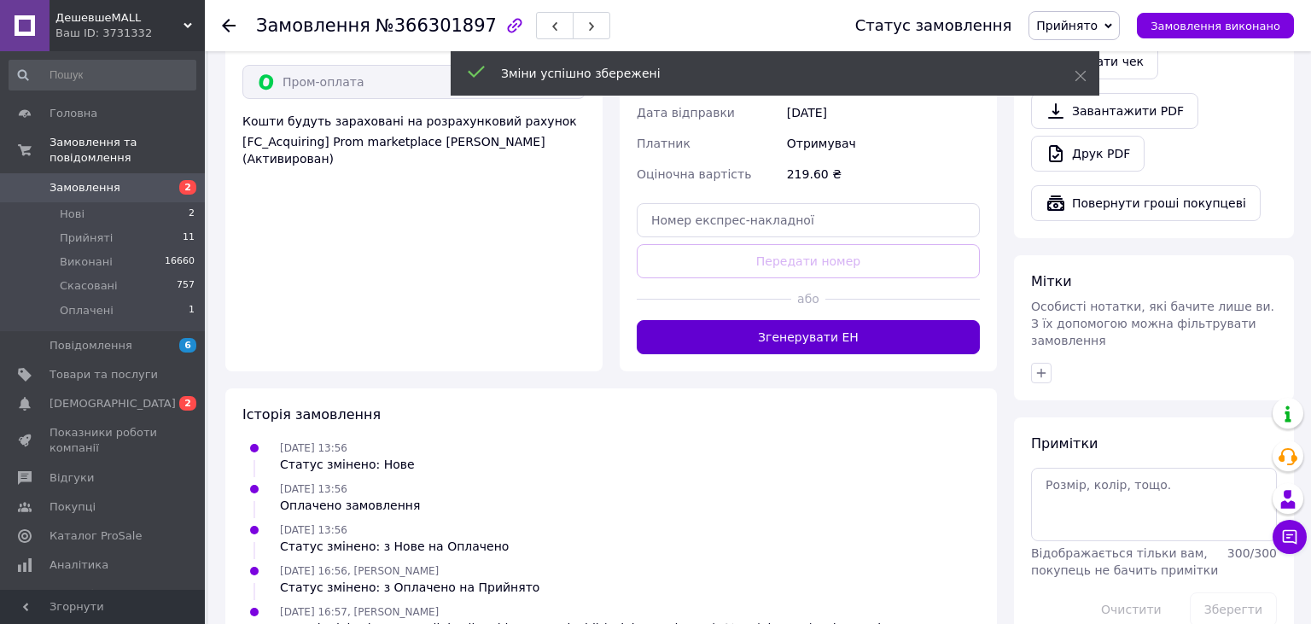
click at [804, 320] on button "Згенерувати ЕН" at bounding box center [808, 337] width 343 height 34
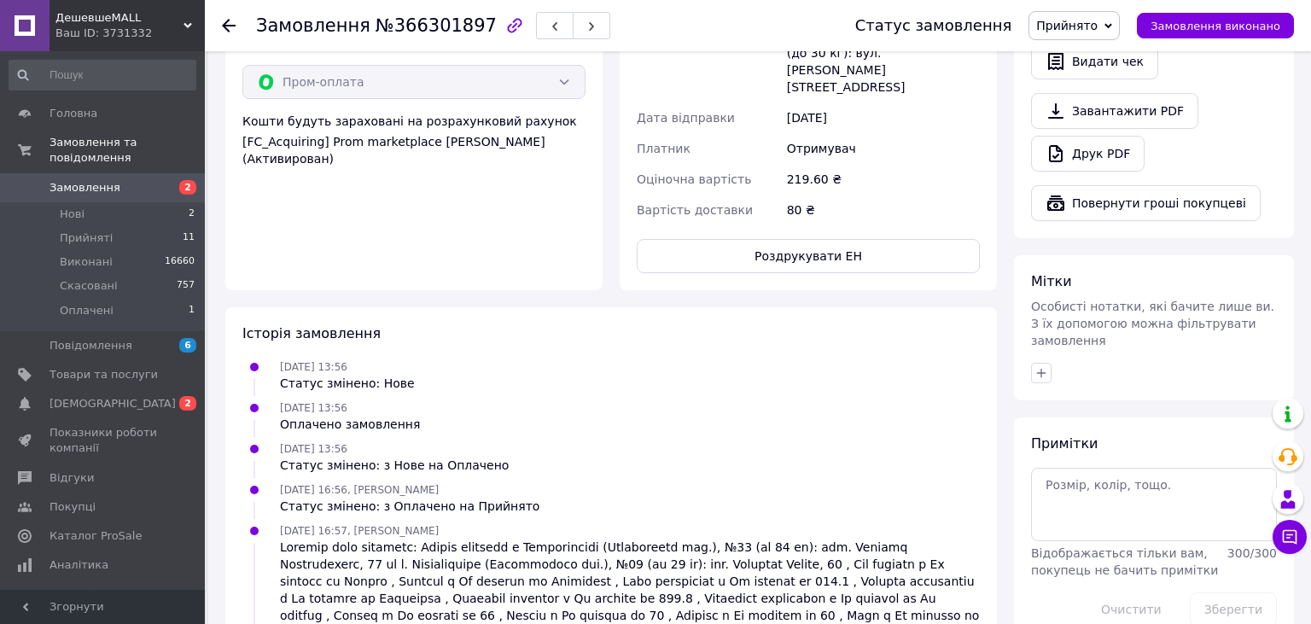
scroll to position [289, 0]
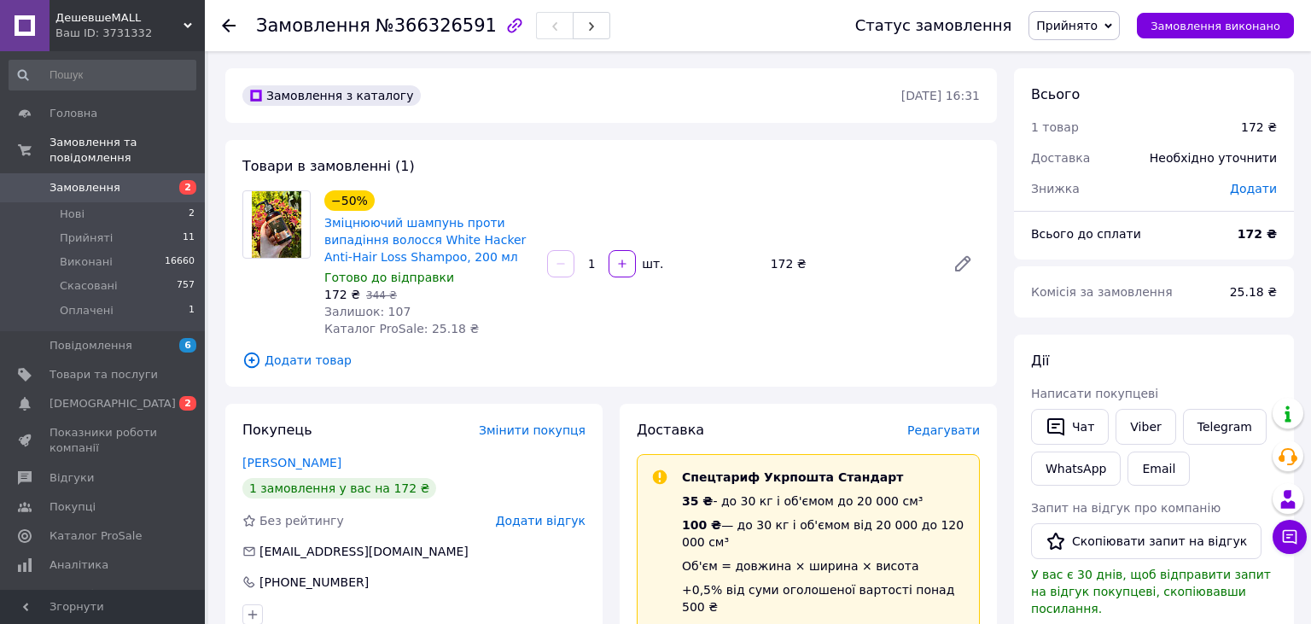
click at [942, 428] on span "Редагувати" at bounding box center [943, 430] width 73 height 14
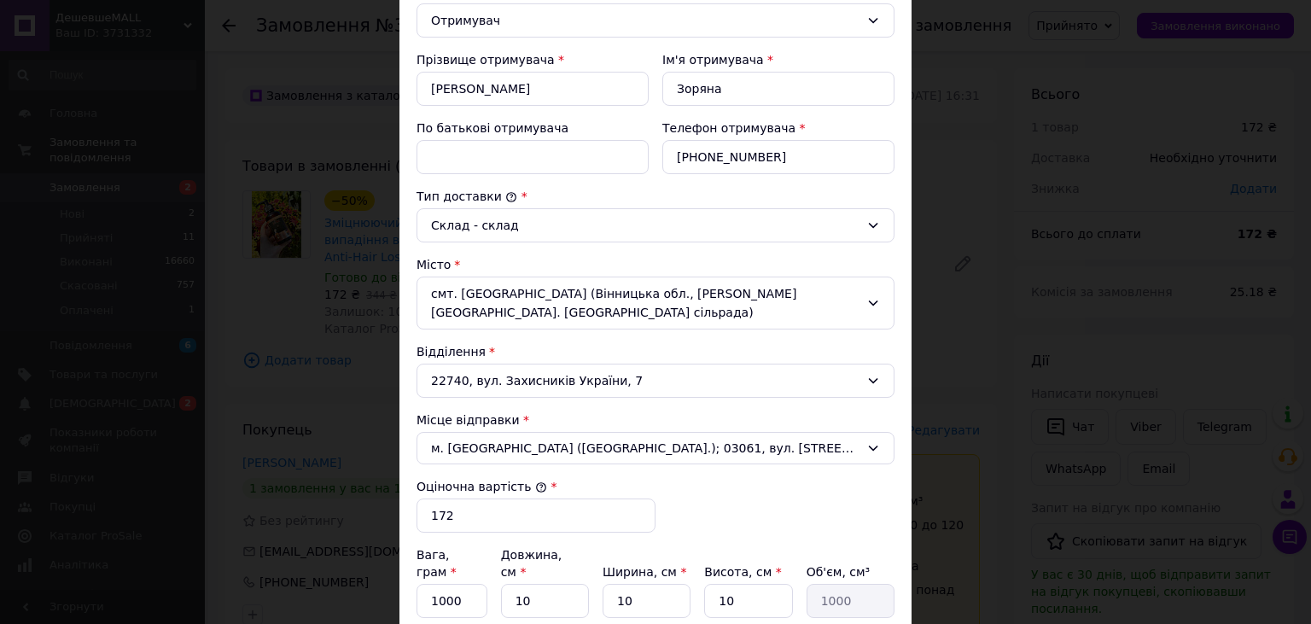
scroll to position [597, 0]
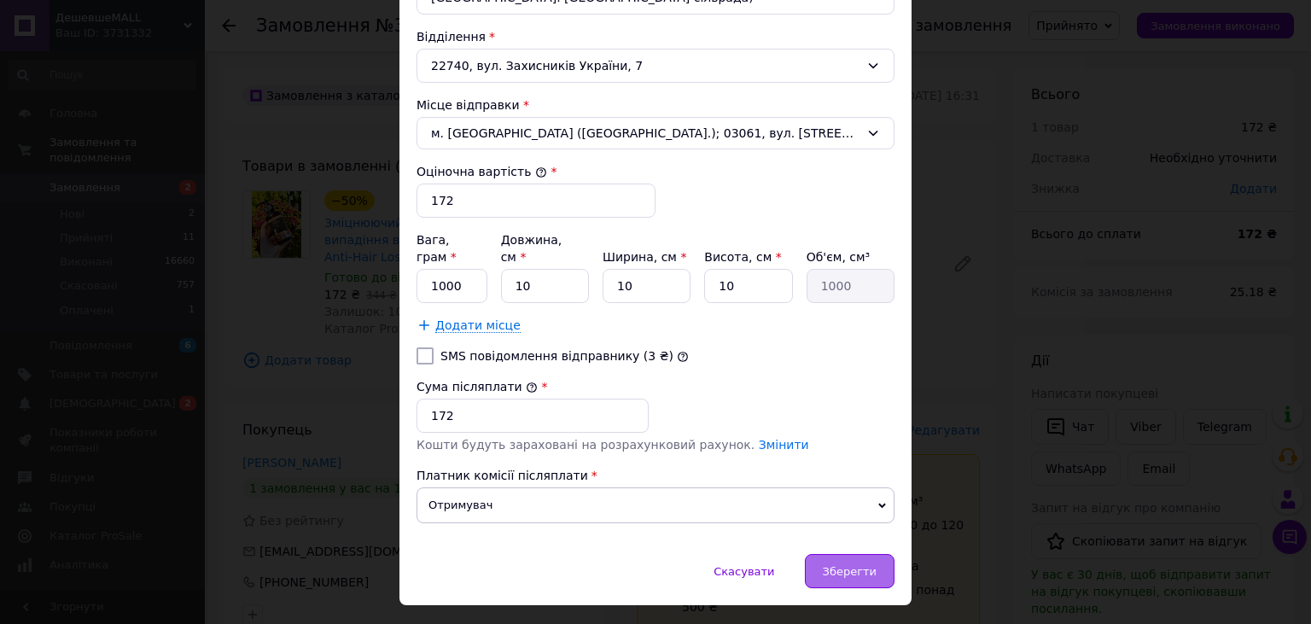
click at [841, 554] on div "Зберегти" at bounding box center [850, 571] width 90 height 34
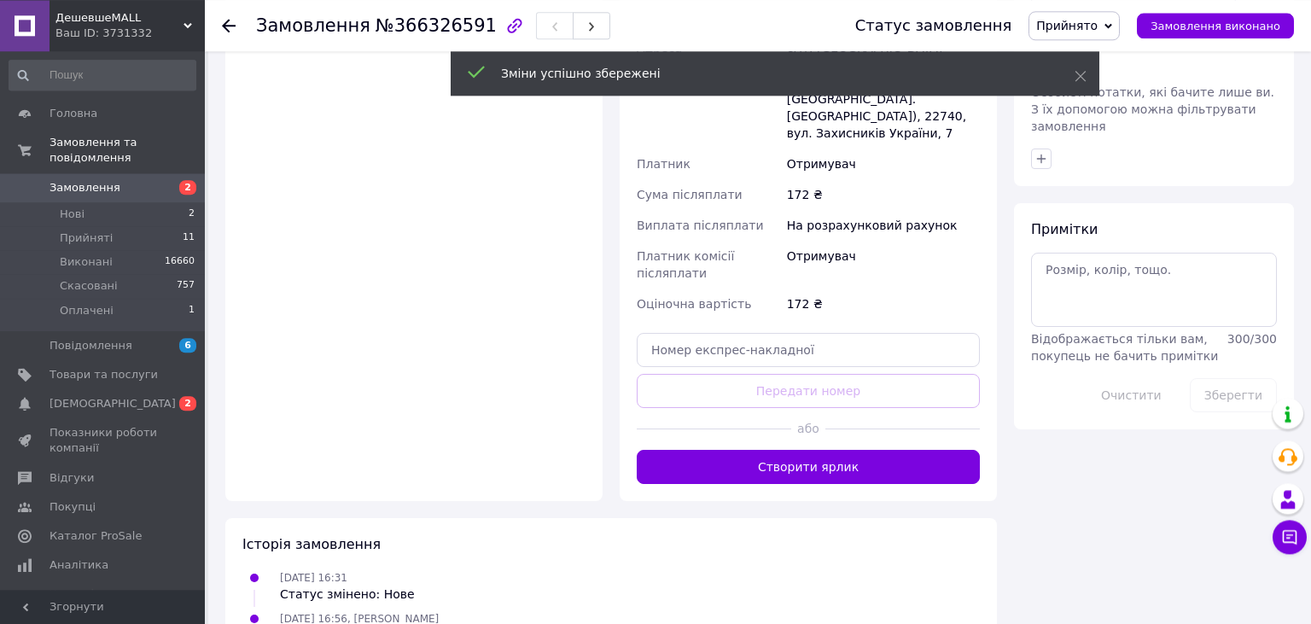
scroll to position [765, 0]
drag, startPoint x: 826, startPoint y: 407, endPoint x: 783, endPoint y: 447, distance: 58.6
click at [826, 449] on button "Створити ярлик" at bounding box center [808, 466] width 343 height 34
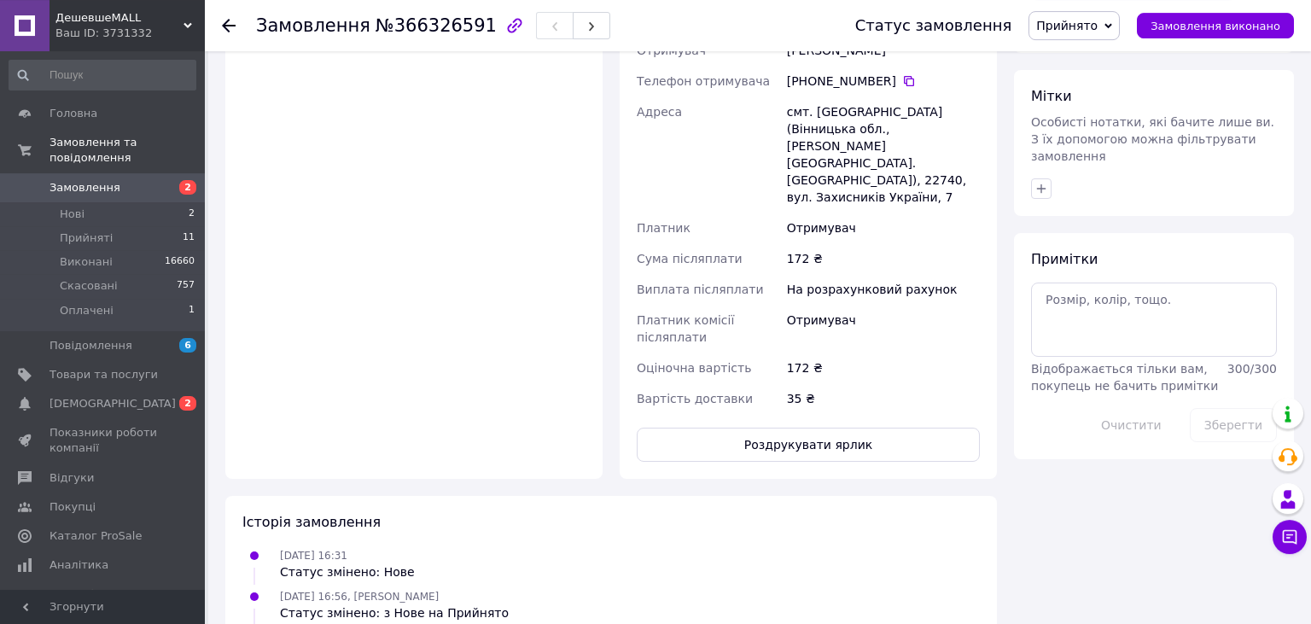
scroll to position [315, 0]
